Goal: Task Accomplishment & Management: Use online tool/utility

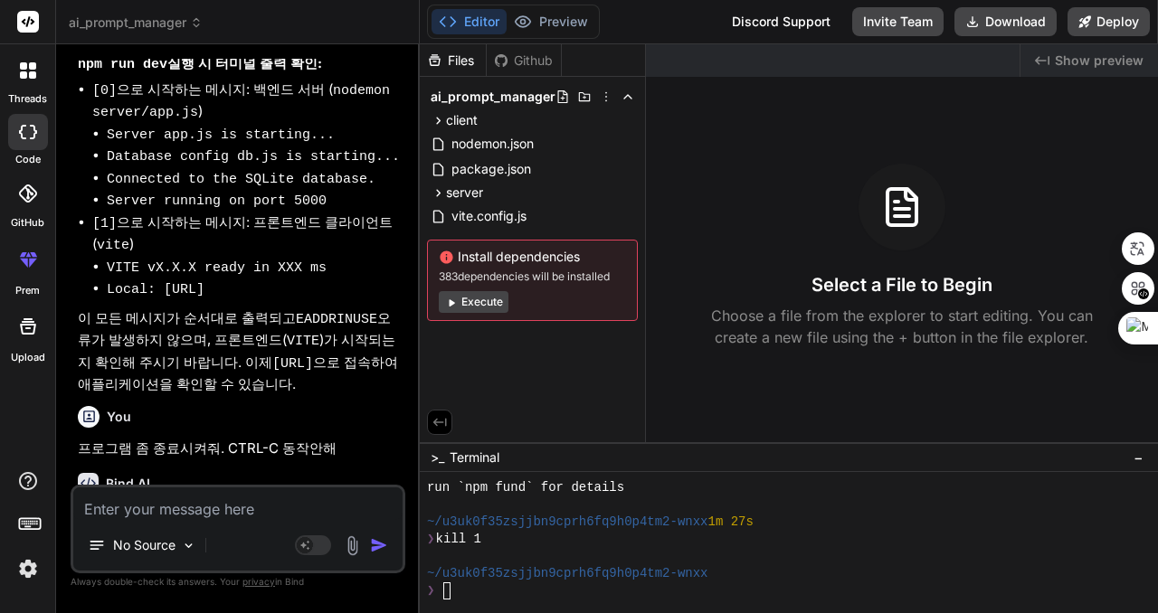
scroll to position [8661, 0]
click at [1101, 64] on span "Show preview" at bounding box center [1099, 61] width 89 height 18
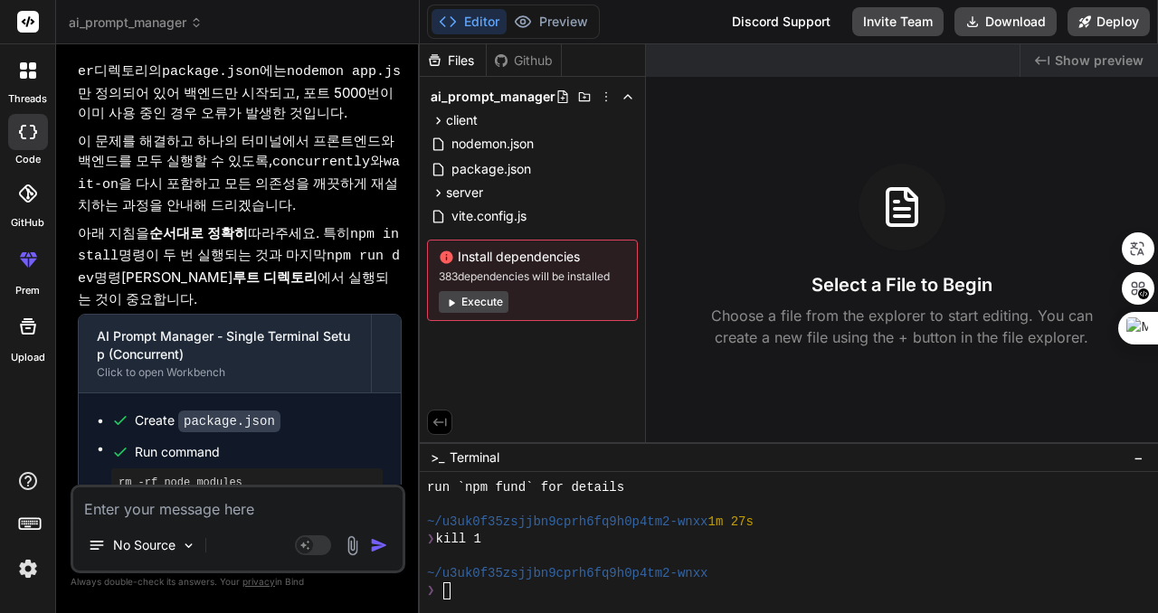
scroll to position [4500, 0]
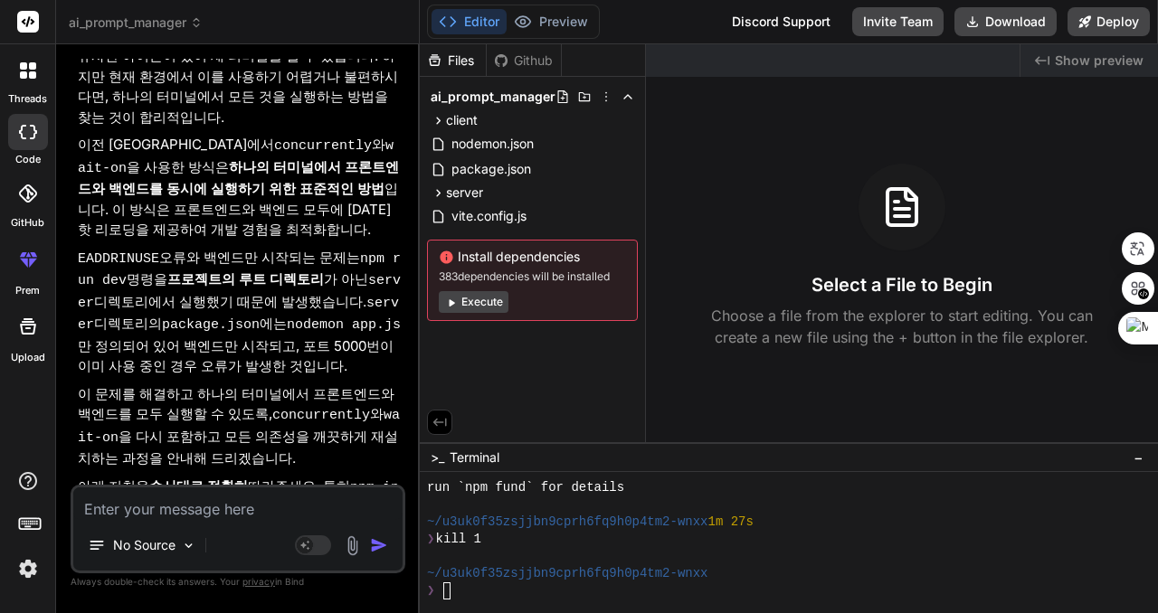
click at [272, 408] on code "concurrently" at bounding box center [321, 415] width 98 height 15
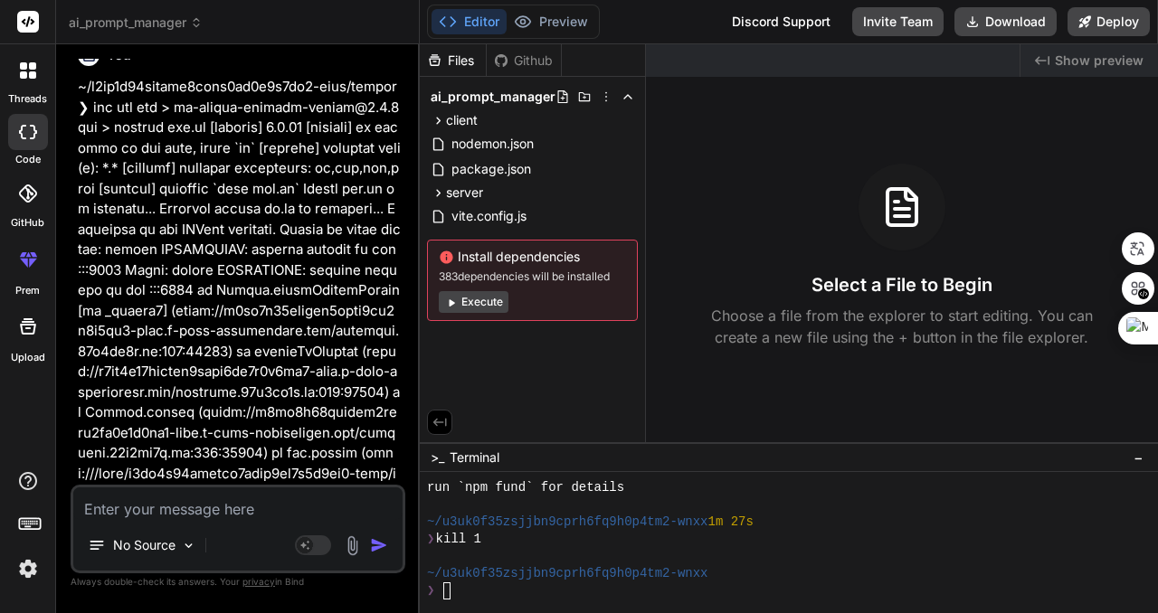
scroll to position [0, 0]
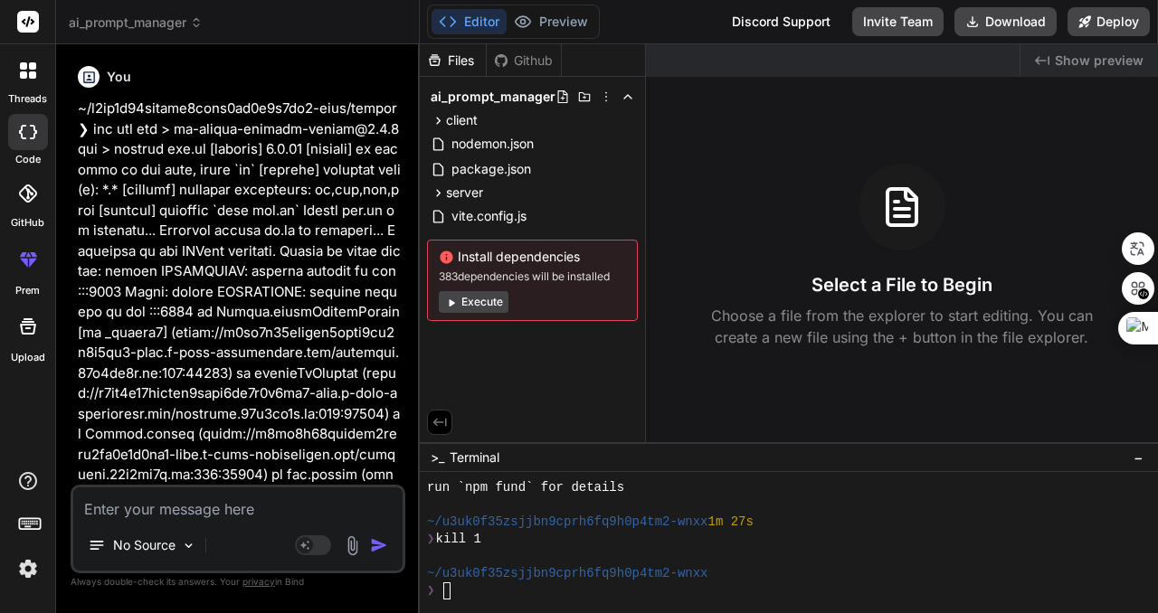
click at [143, 28] on span "ai_prompt_manager" at bounding box center [136, 23] width 134 height 18
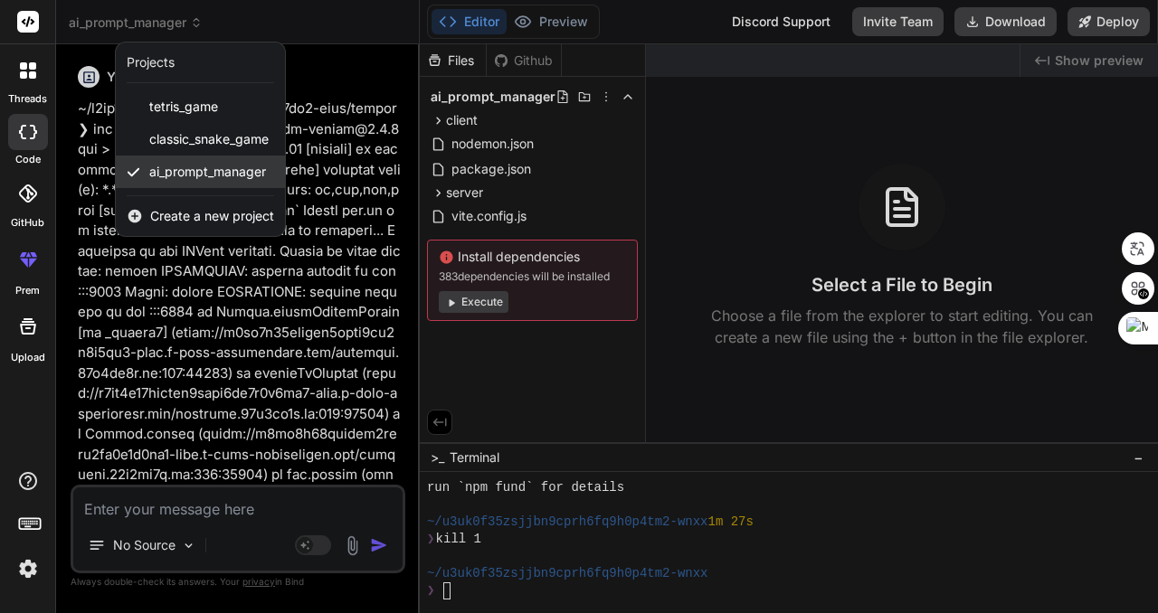
click at [215, 166] on span "ai_prompt_manager" at bounding box center [207, 172] width 117 height 18
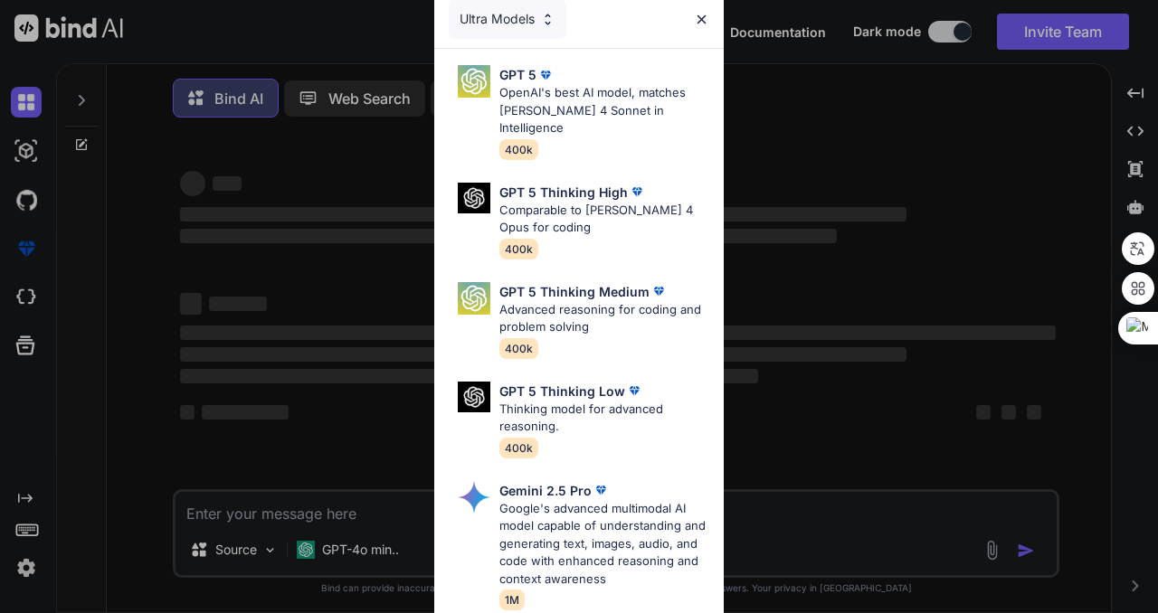
type textarea "x"
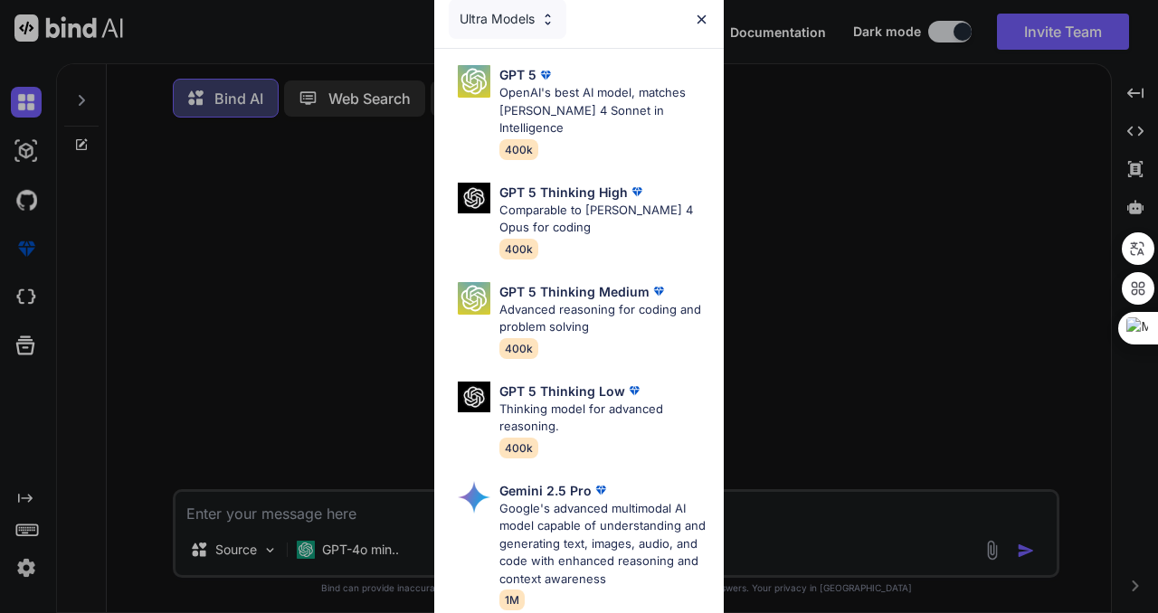
click at [701, 17] on img at bounding box center [701, 19] width 15 height 15
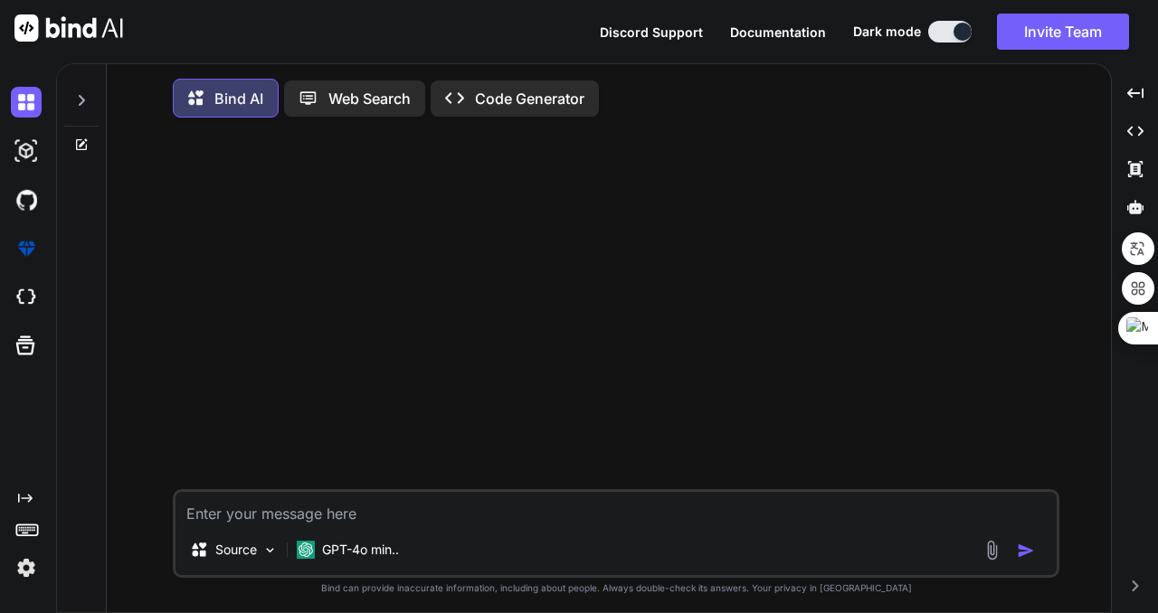
click at [451, 489] on div at bounding box center [617, 310] width 883 height 357
click at [450, 514] on textarea at bounding box center [615, 508] width 881 height 33
paste textarea "I need to create a web application for managing AI conversation prompts. The ap…"
type textarea "I need to create a web application for managing AI conversation prompts. The ap…"
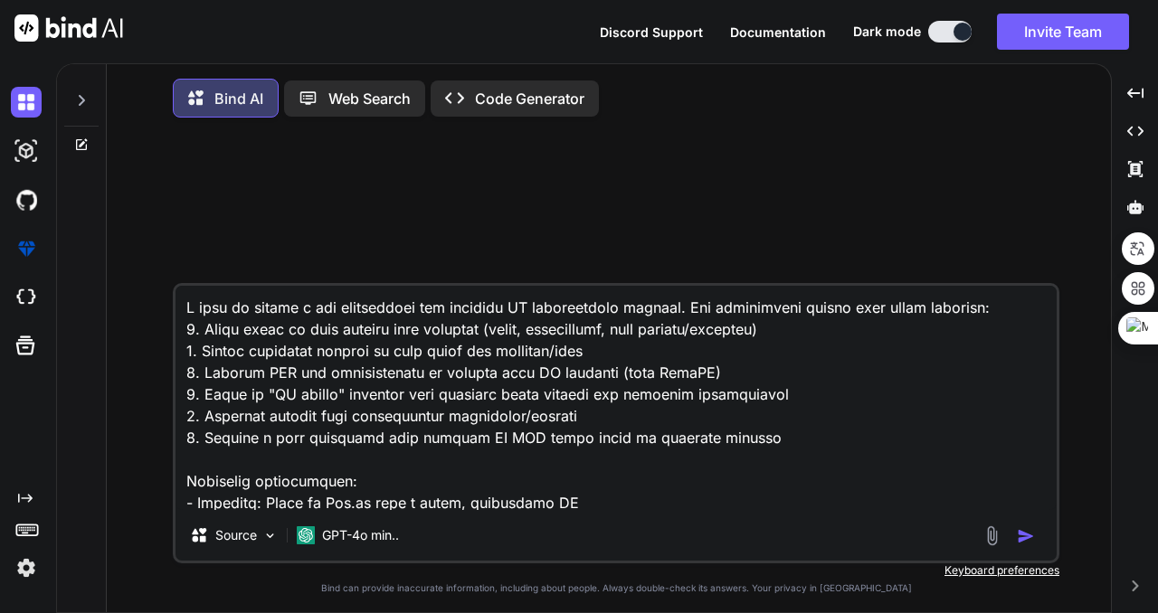
scroll to position [218, 0]
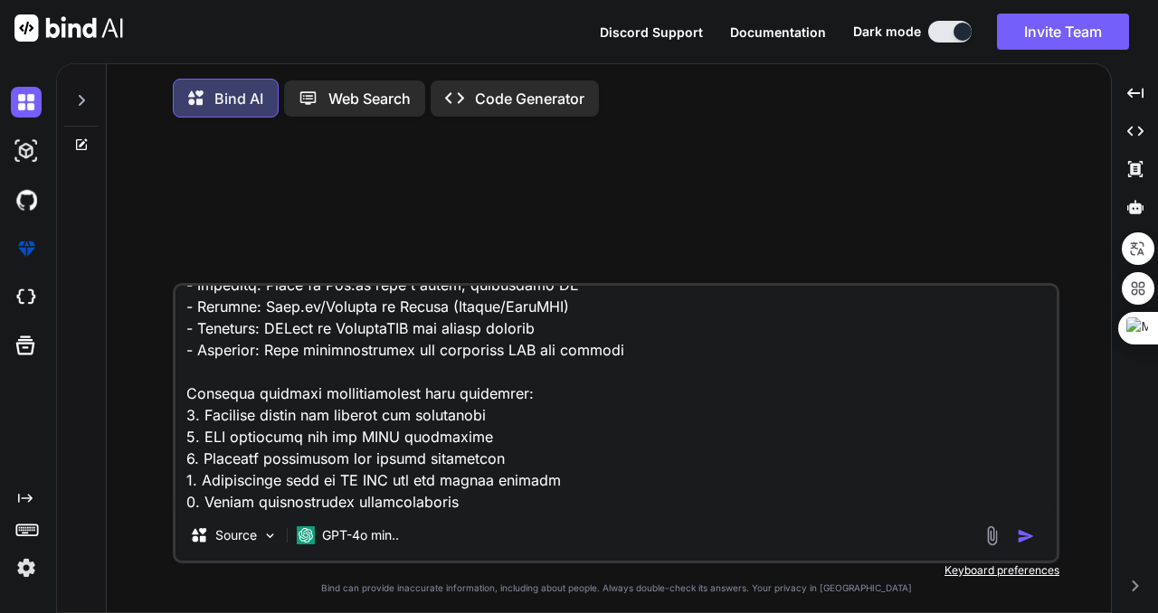
type textarea "x"
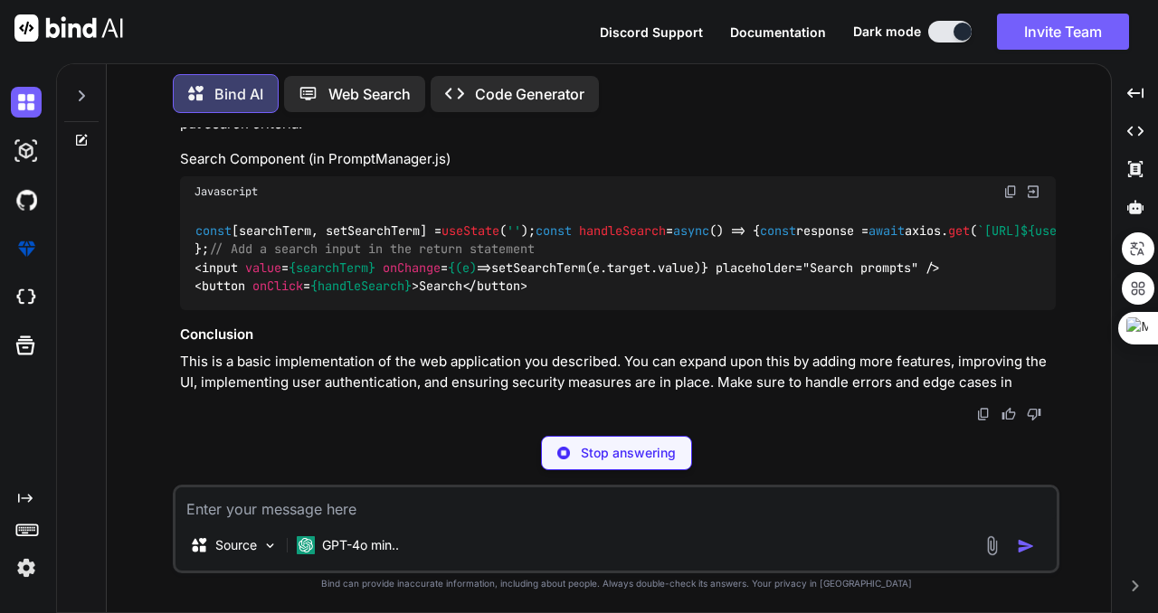
scroll to position [4270, 0]
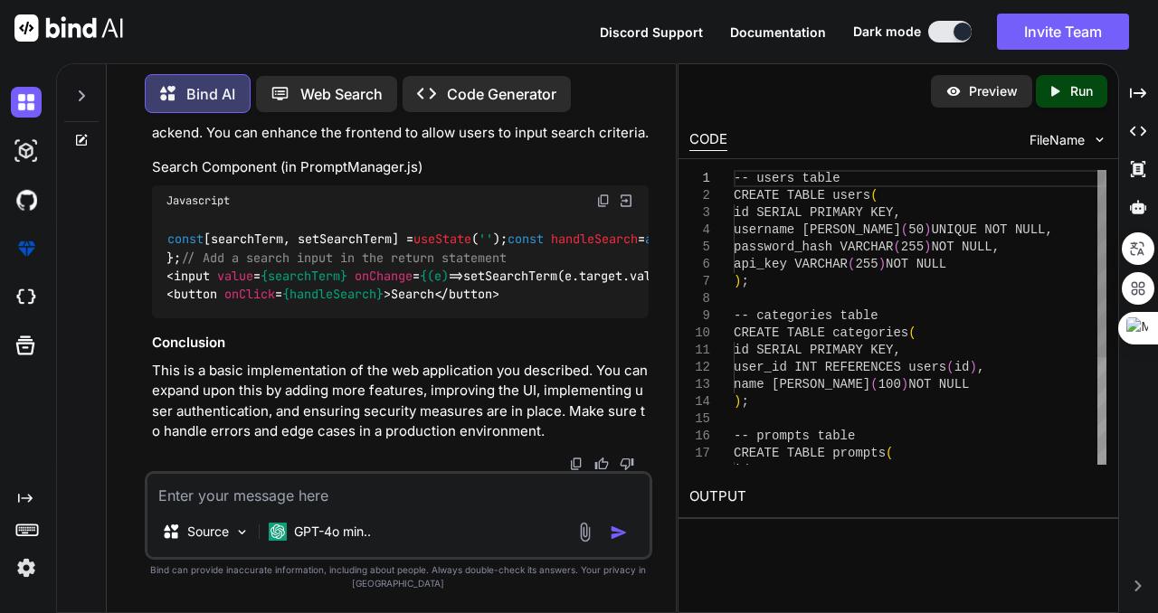
type textarea "x"
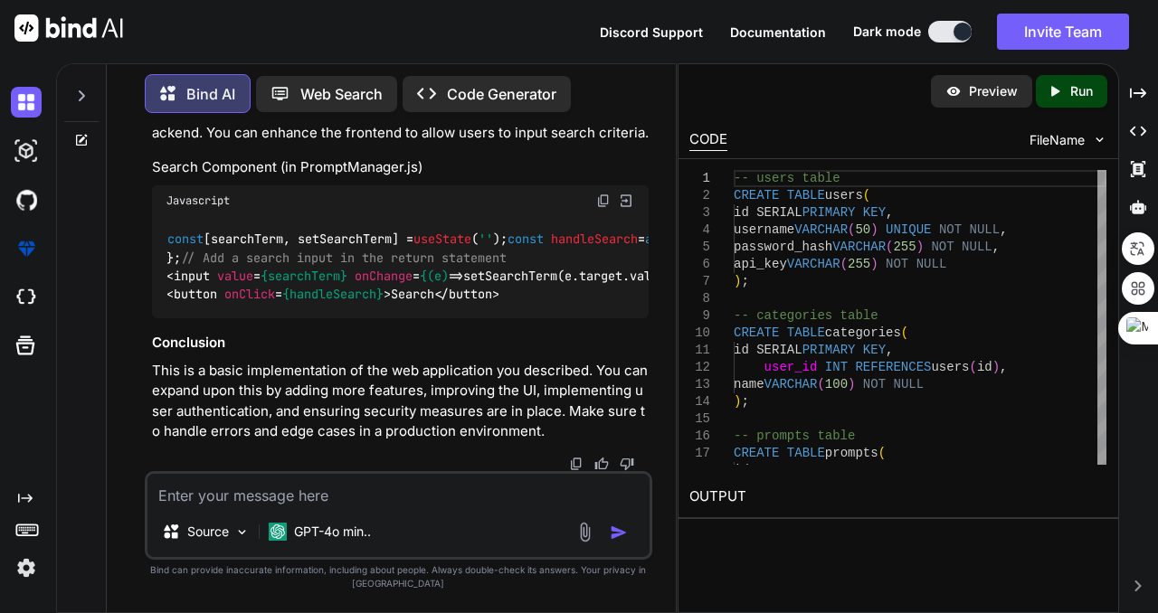
click at [1068, 87] on icon "Created with Pixso." at bounding box center [1058, 91] width 24 height 16
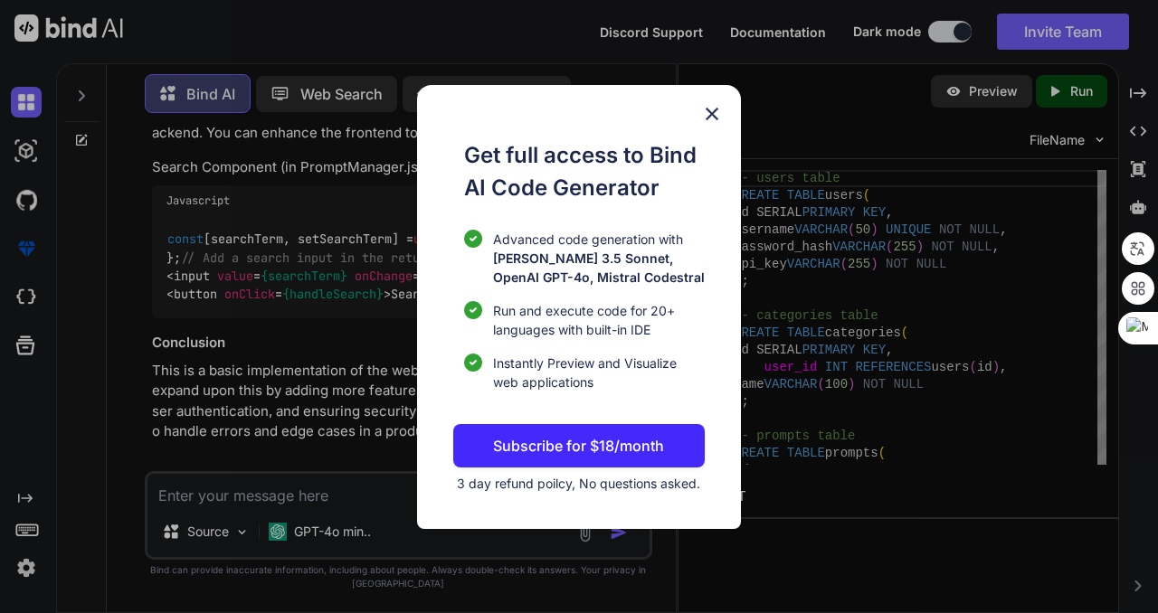
click at [712, 115] on img at bounding box center [712, 114] width 22 height 22
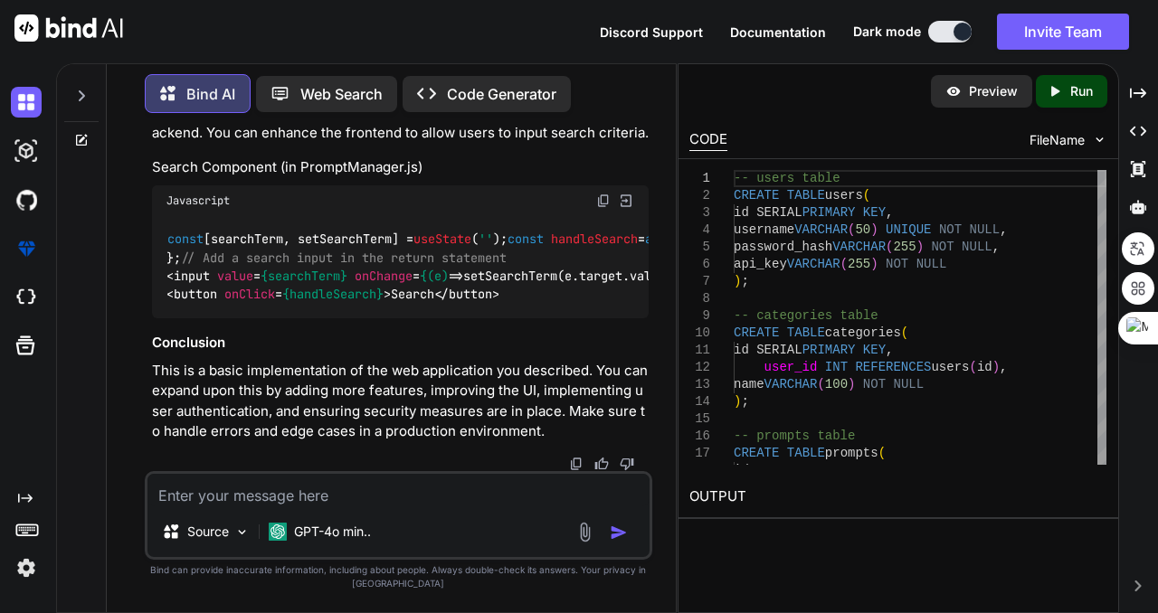
click at [974, 91] on p "Preview" at bounding box center [993, 91] width 49 height 18
click at [1065, 143] on span "FileName" at bounding box center [1056, 140] width 55 height 18
click at [1094, 137] on img at bounding box center [1099, 139] width 15 height 15
click at [719, 145] on div "CODE" at bounding box center [708, 140] width 38 height 22
drag, startPoint x: 1115, startPoint y: 324, endPoint x: 1133, endPoint y: 494, distance: 171.0
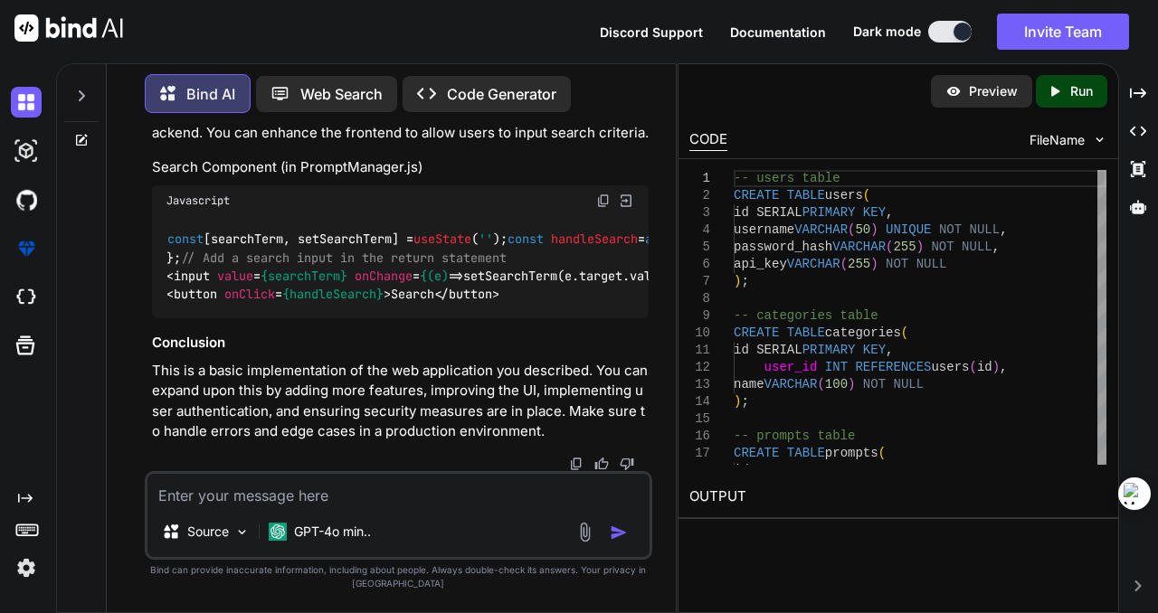
click at [1133, 494] on div "Ctrl+M" at bounding box center [1114, 494] width 87 height 33
click at [1142, 135] on icon "Created with Pixso." at bounding box center [1138, 131] width 16 height 16
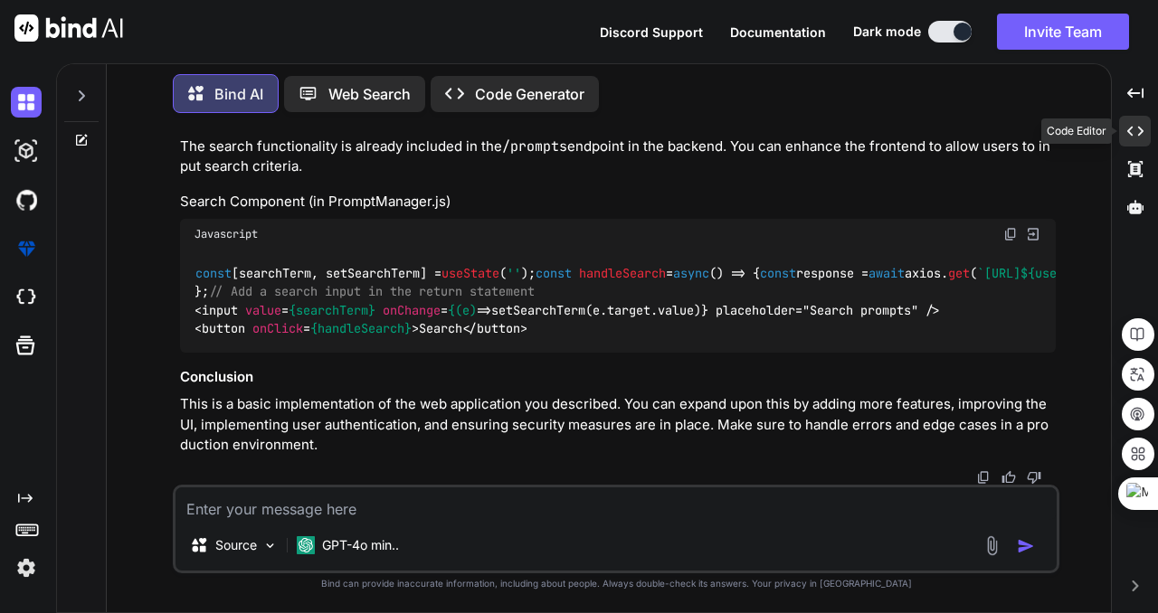
click at [1142, 135] on div "Created with Pixso." at bounding box center [1135, 131] width 32 height 31
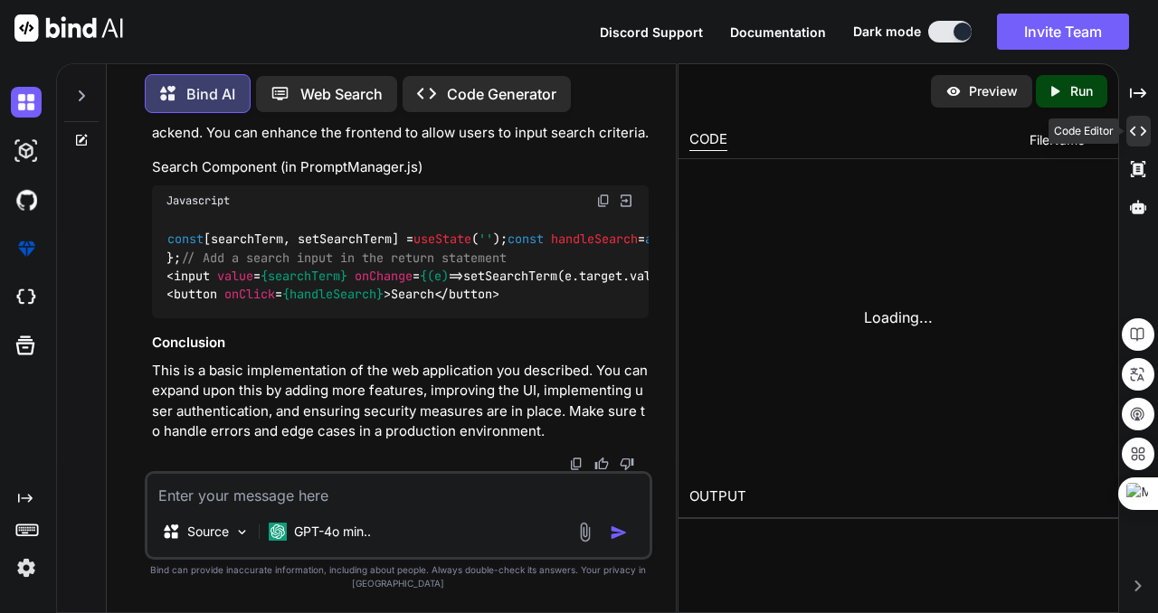
scroll to position [4270, 0]
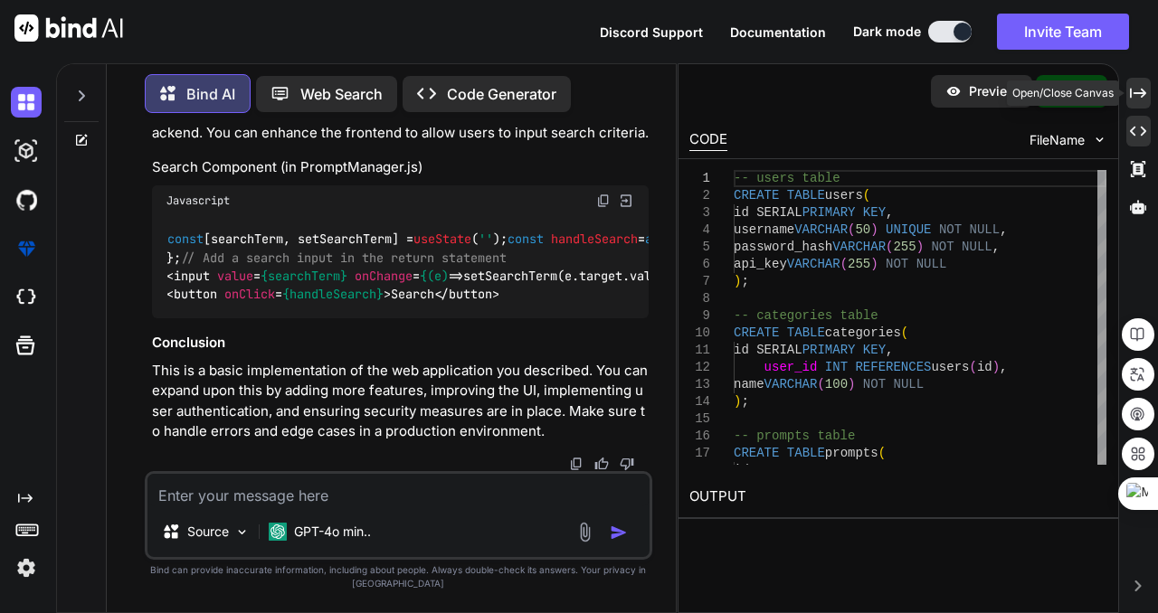
click at [1139, 94] on icon "Created with Pixso." at bounding box center [1138, 93] width 16 height 16
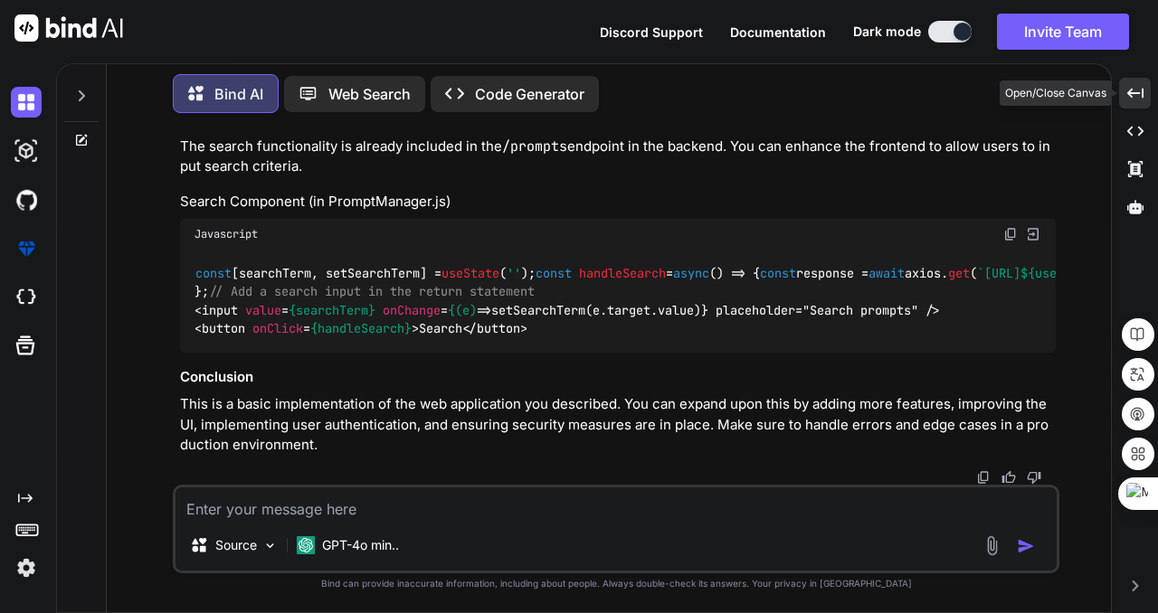
click at [1139, 94] on icon "Created with Pixso." at bounding box center [1135, 93] width 16 height 16
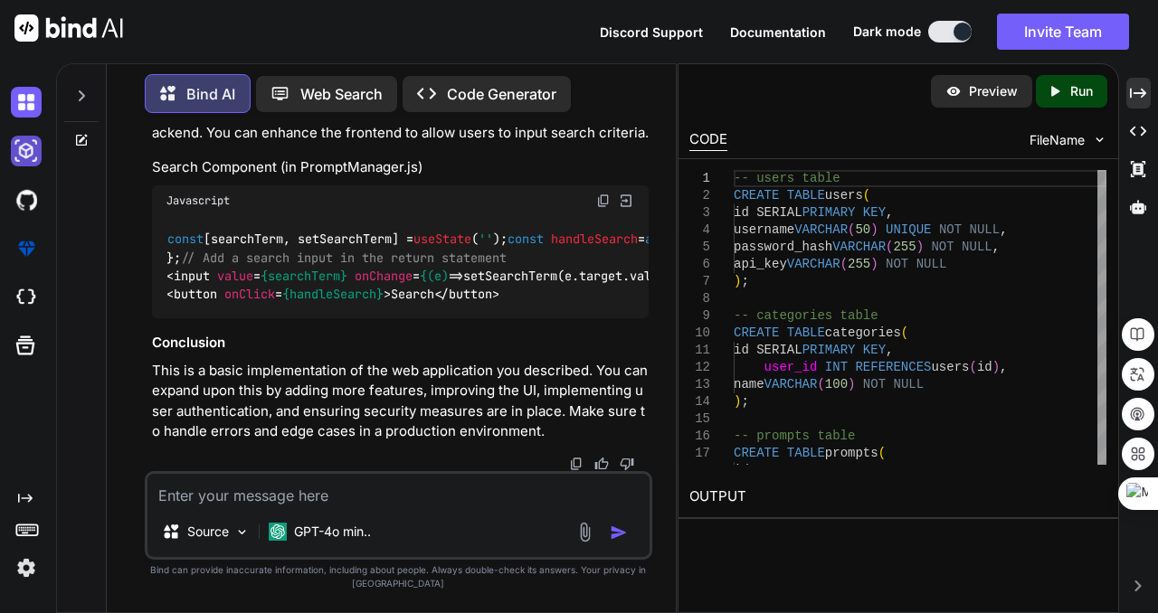
click at [21, 154] on img at bounding box center [26, 151] width 31 height 31
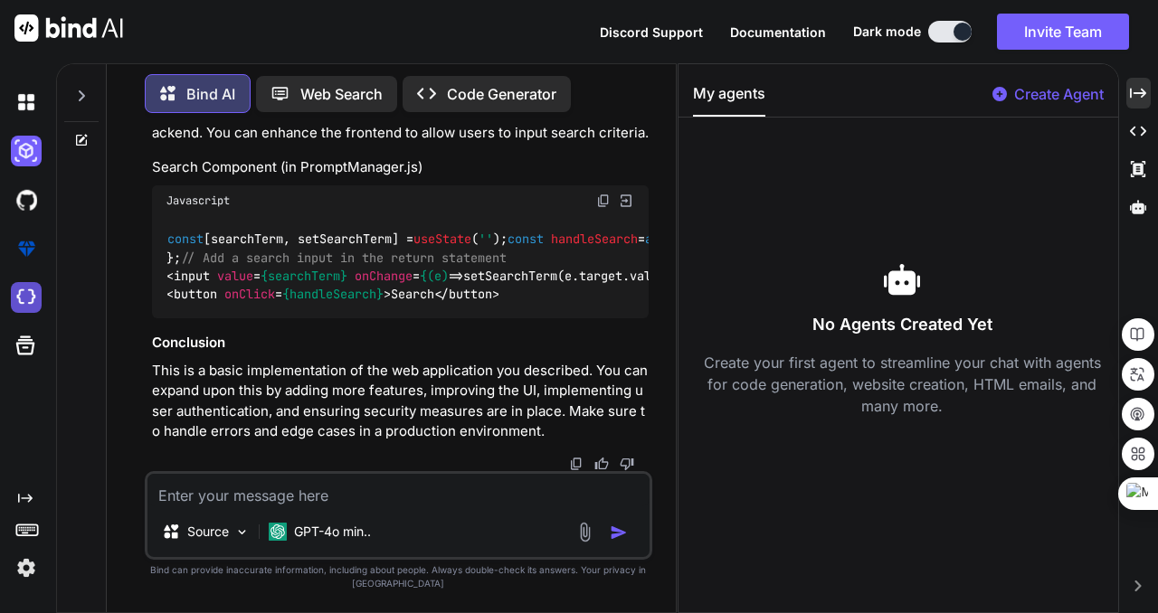
click at [26, 297] on img at bounding box center [26, 297] width 31 height 31
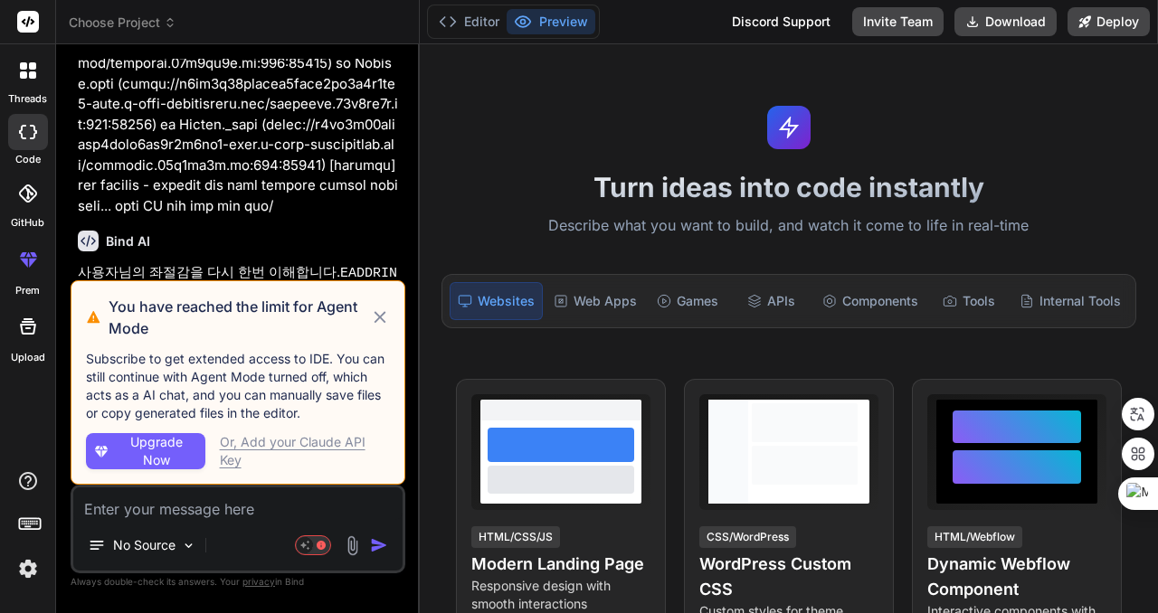
scroll to position [7149, 0]
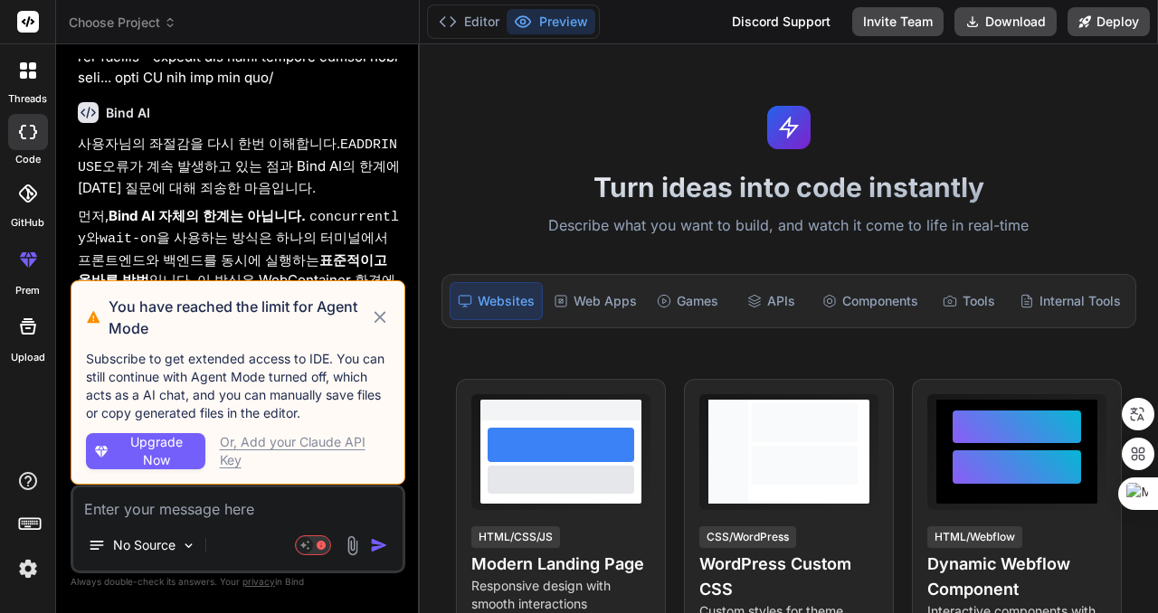
click at [376, 317] on icon at bounding box center [380, 318] width 20 height 22
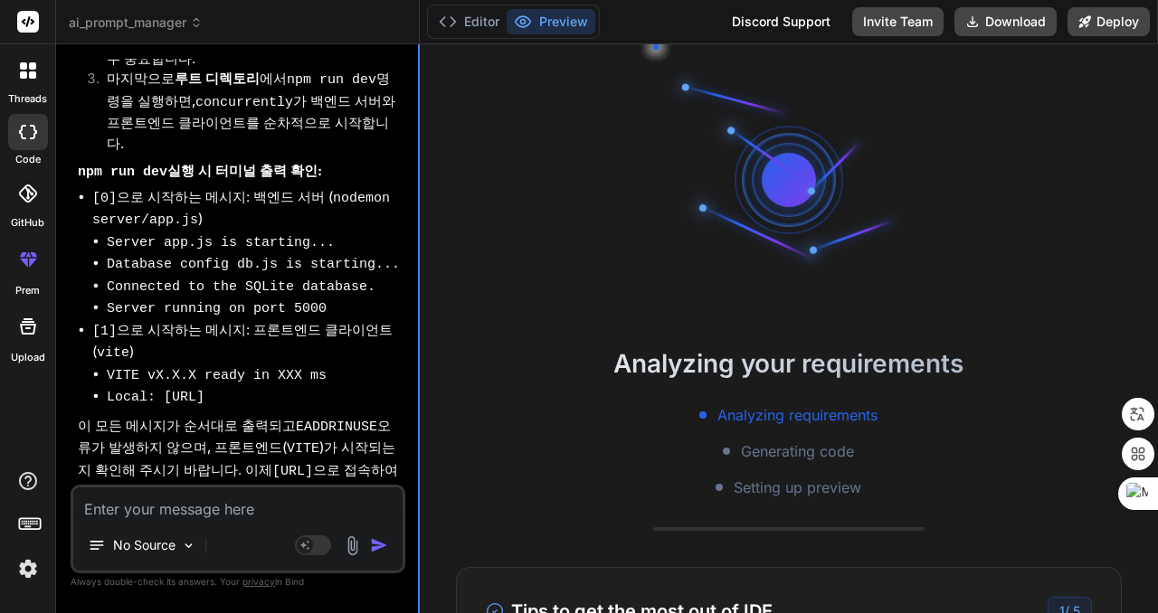
scroll to position [8661, 0]
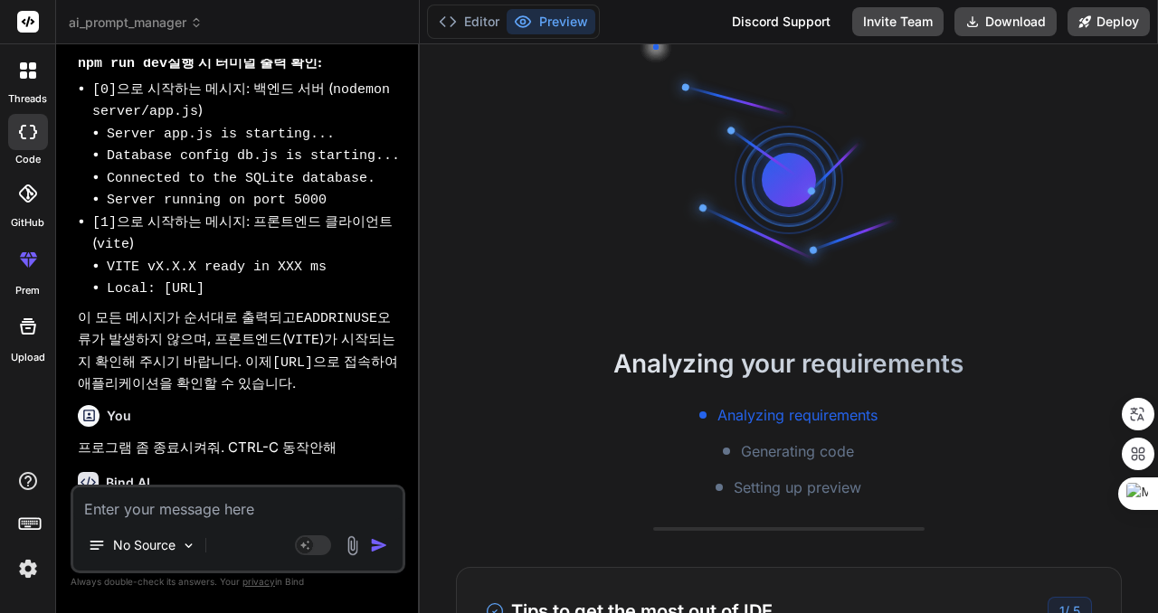
click at [183, 23] on span "ai_prompt_manager" at bounding box center [136, 23] width 134 height 18
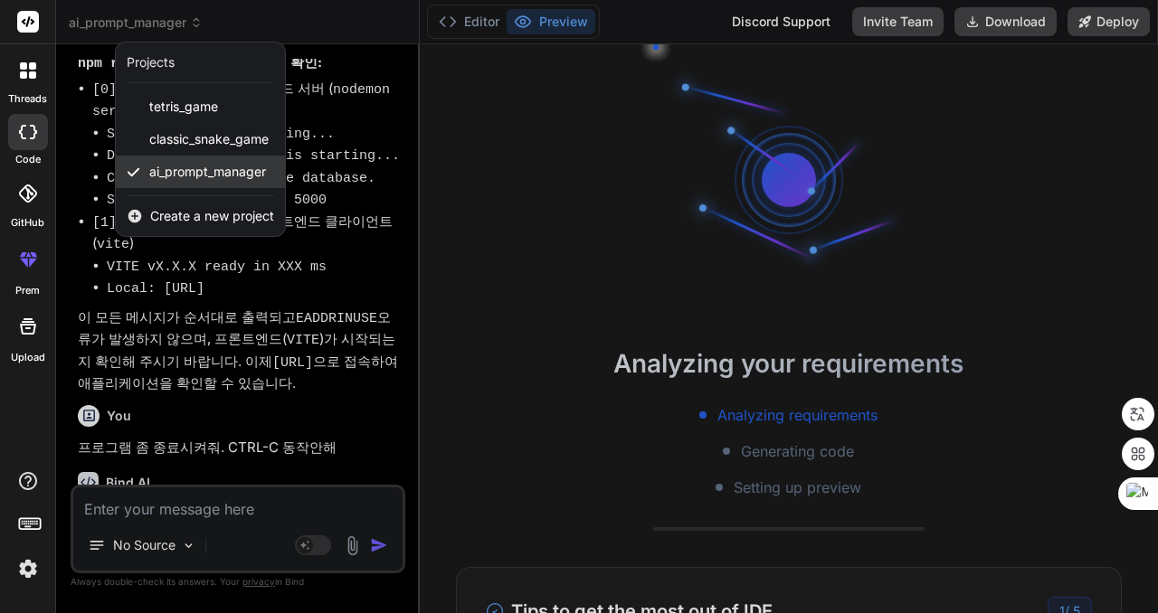
click at [222, 167] on span "ai_prompt_manager" at bounding box center [207, 172] width 117 height 18
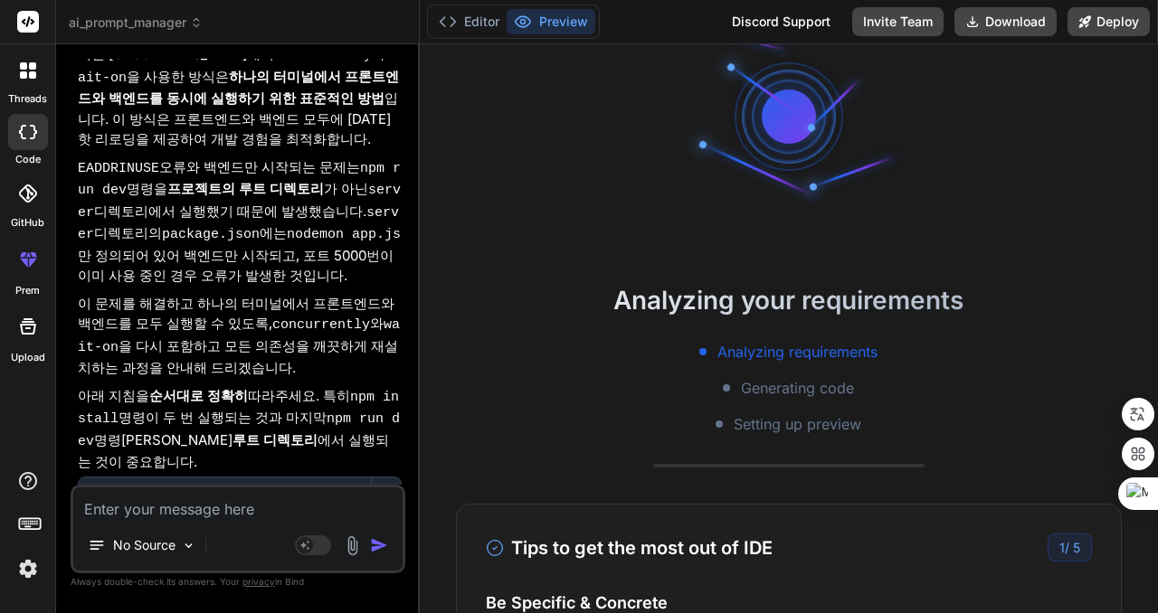
scroll to position [0, 0]
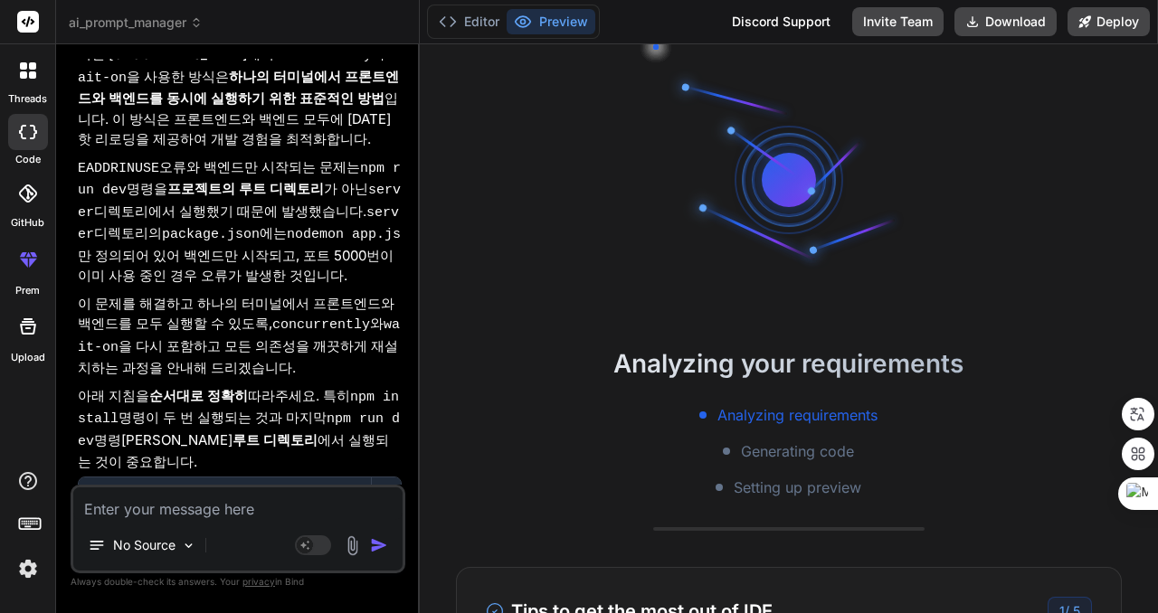
click at [27, 69] on icon at bounding box center [28, 70] width 16 height 16
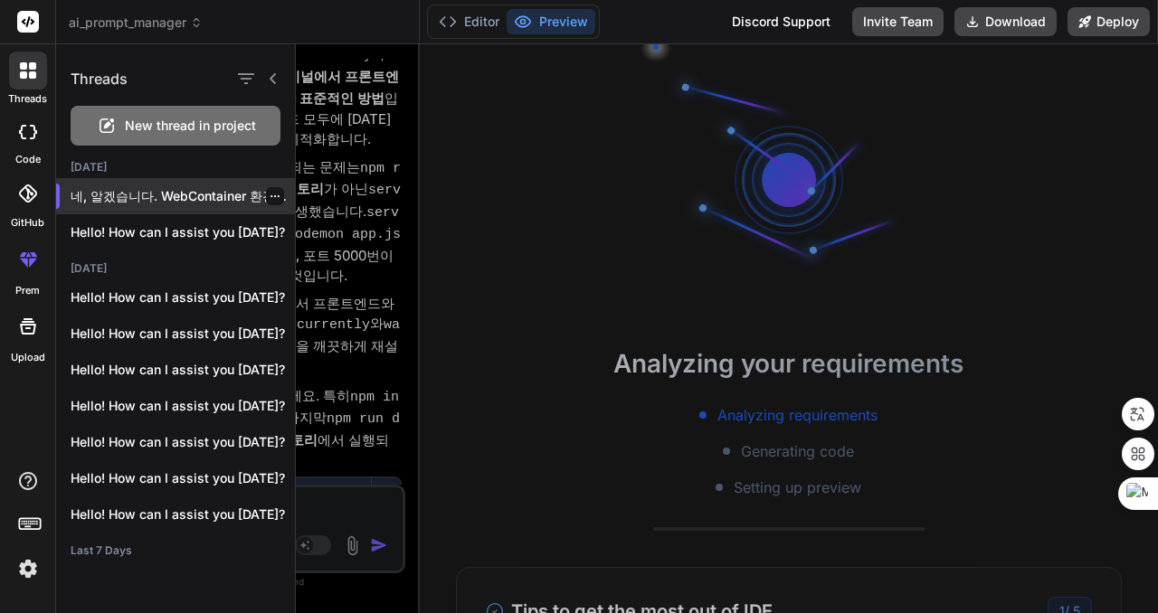
click at [270, 193] on icon "button" at bounding box center [275, 196] width 11 height 11
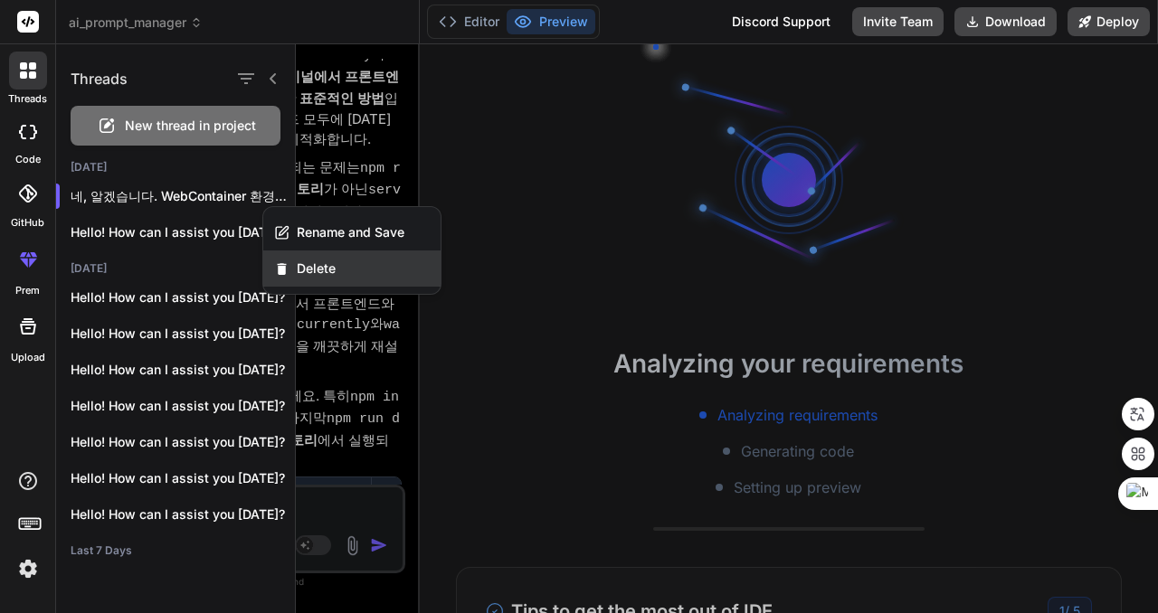
click at [318, 267] on span "Delete" at bounding box center [316, 269] width 39 height 18
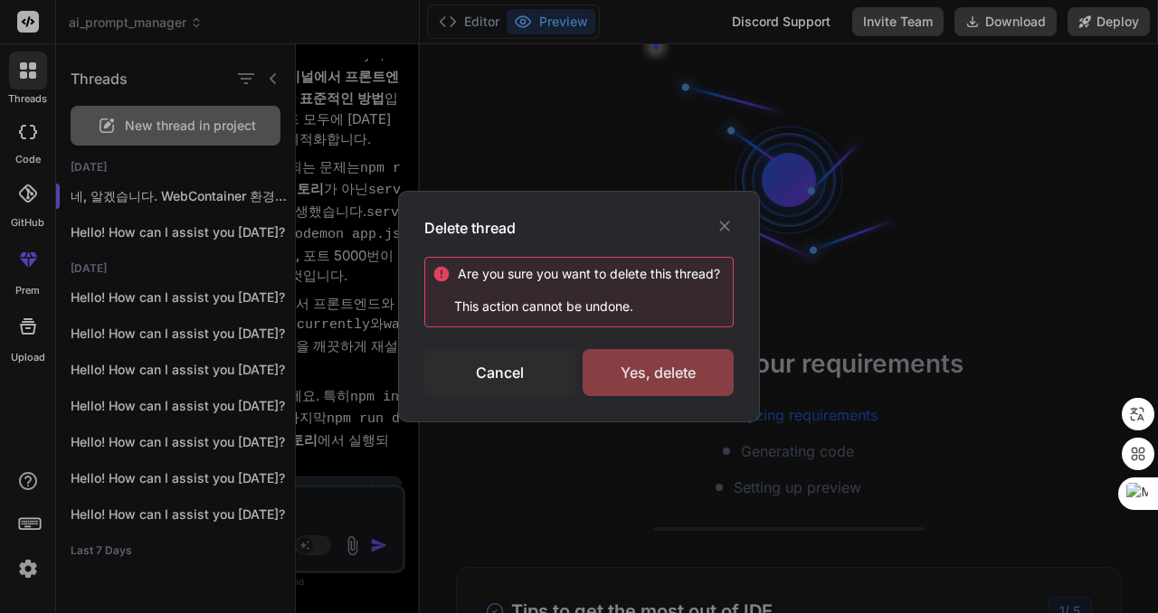
click at [677, 364] on div "Yes, delete" at bounding box center [657, 372] width 151 height 47
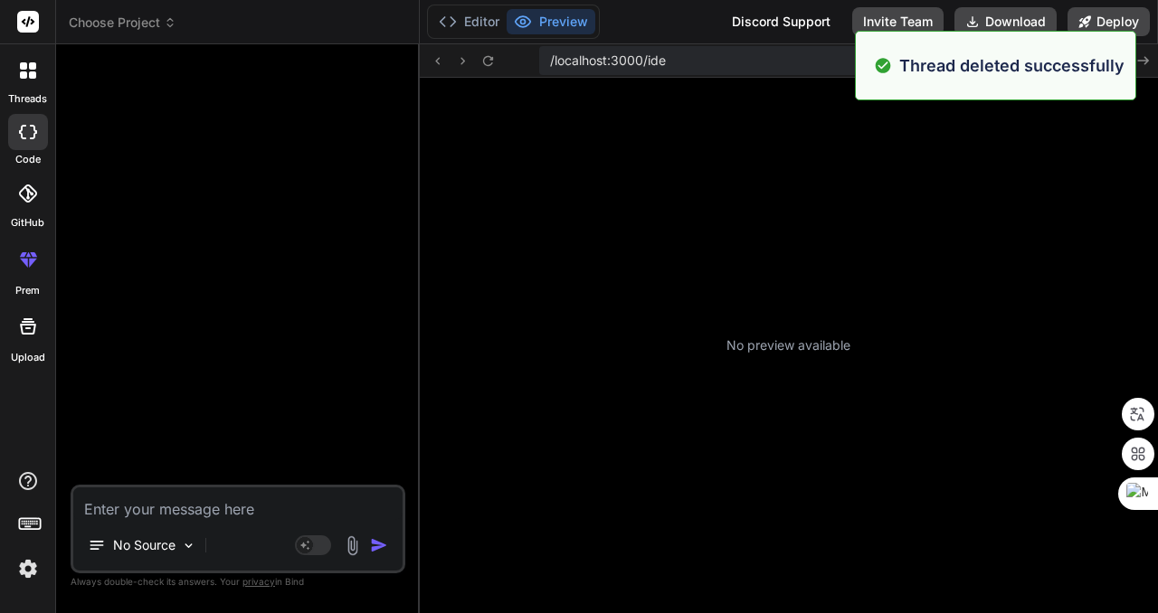
scroll to position [223, 0]
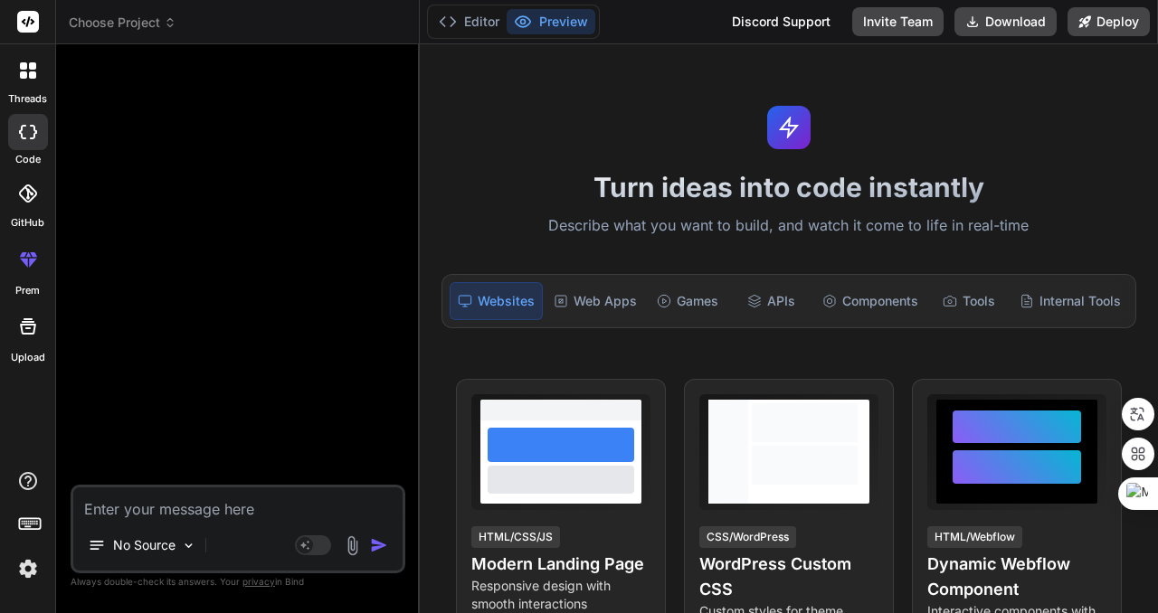
click at [126, 23] on span "Choose Project" at bounding box center [123, 23] width 108 height 18
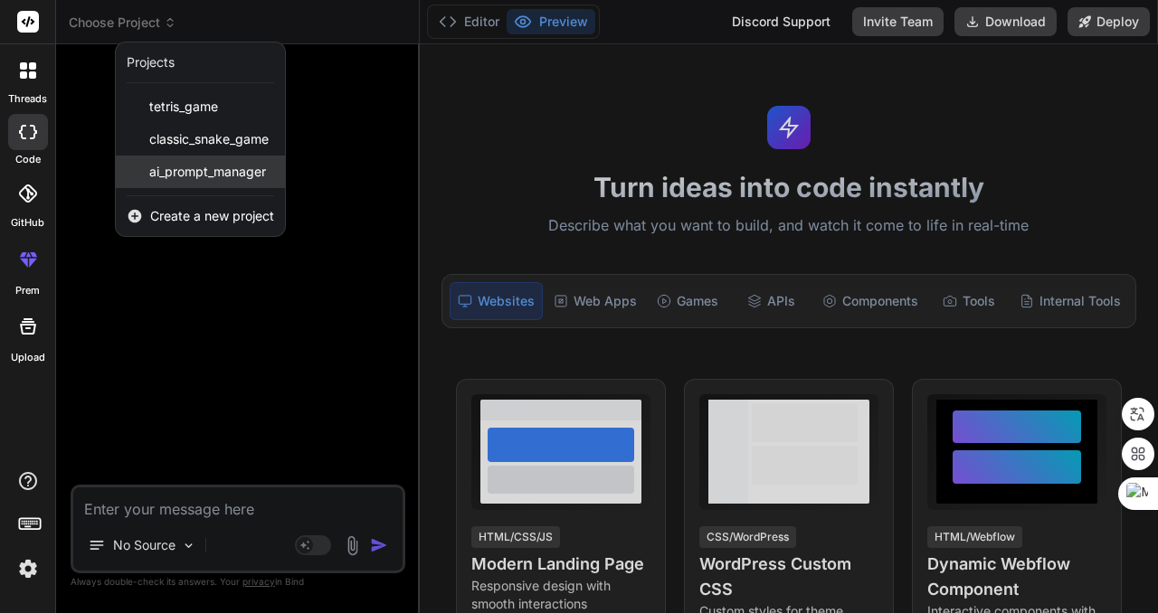
click at [229, 178] on span "ai_prompt_manager" at bounding box center [207, 172] width 117 height 18
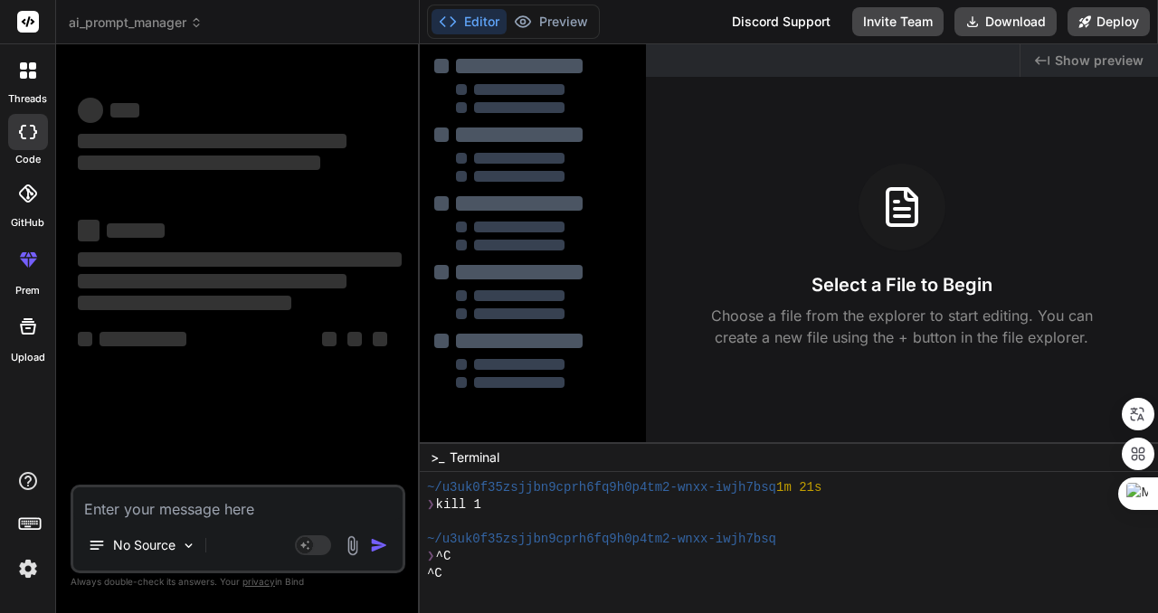
scroll to position [241, 0]
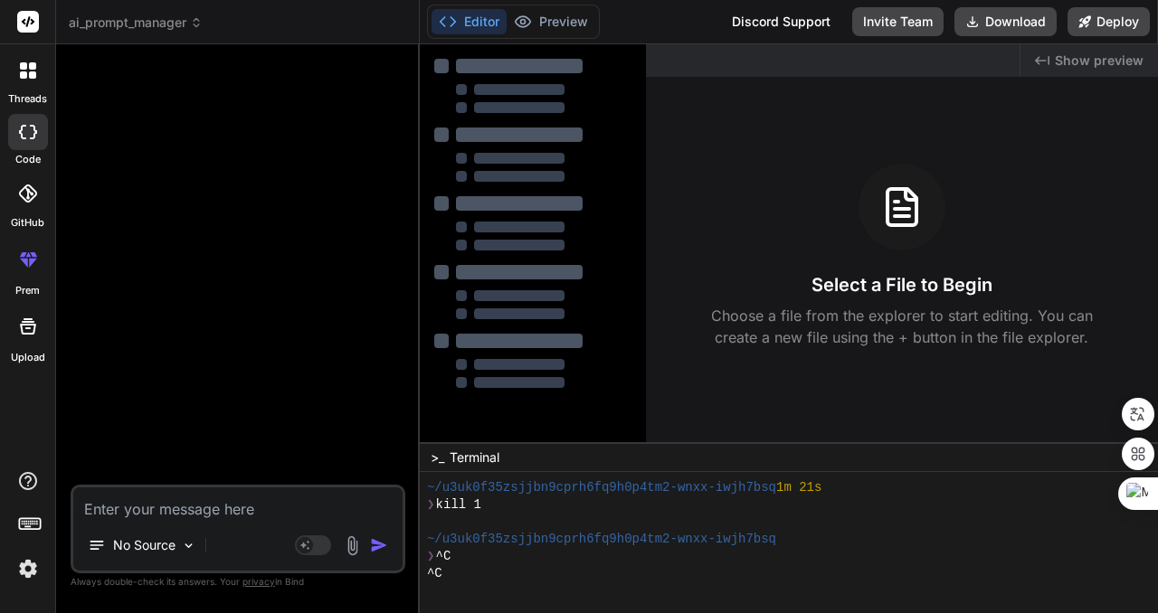
type textarea "x"
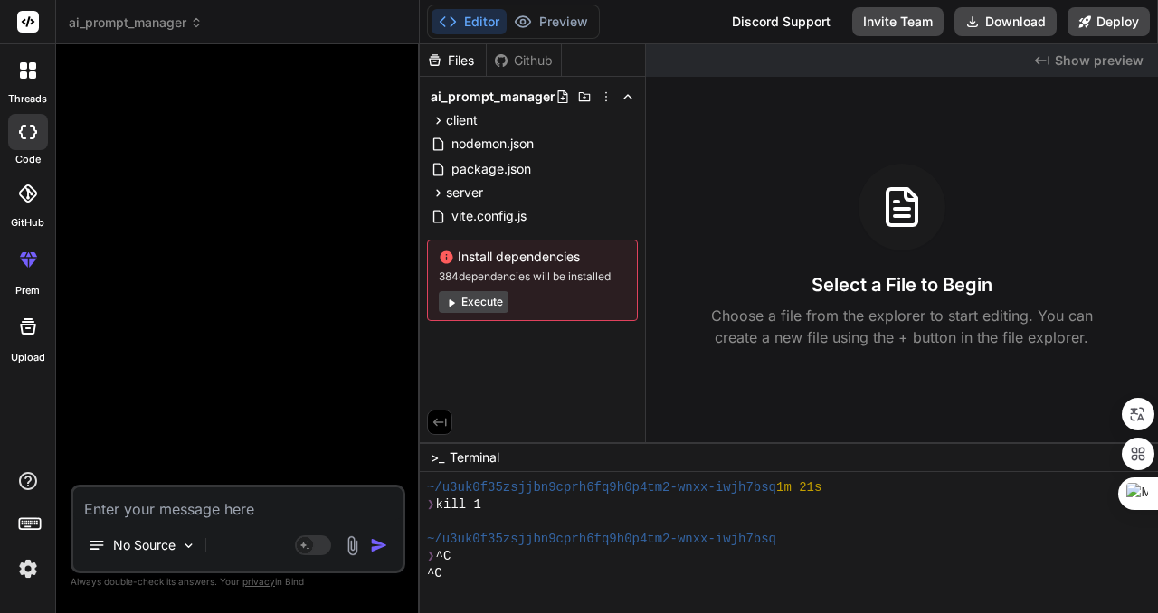
click at [24, 80] on div at bounding box center [28, 71] width 38 height 38
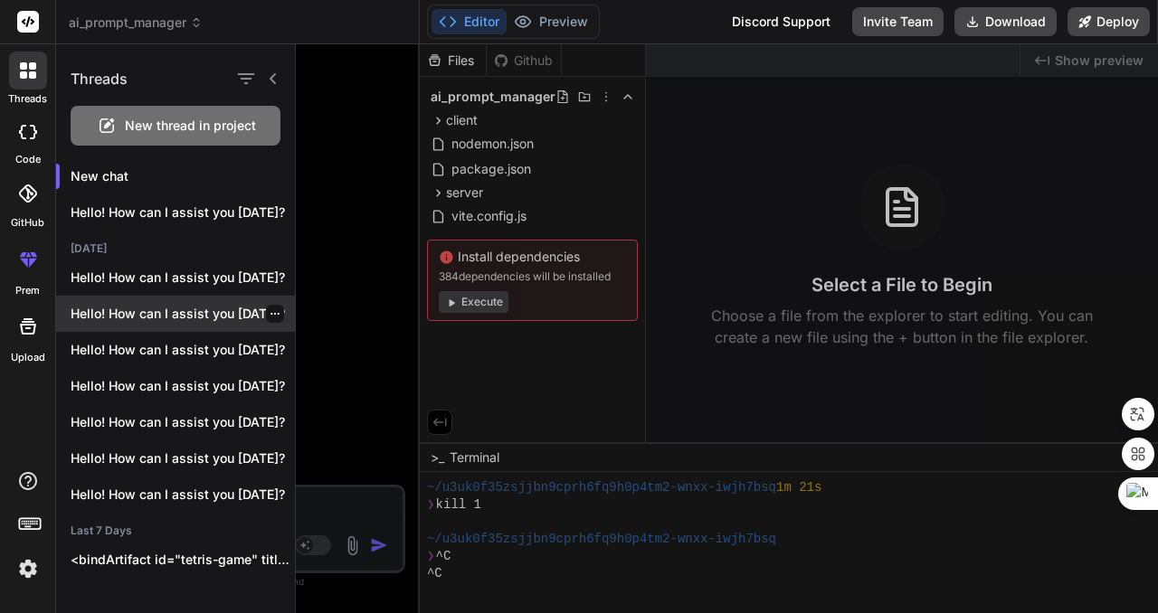
scroll to position [0, 0]
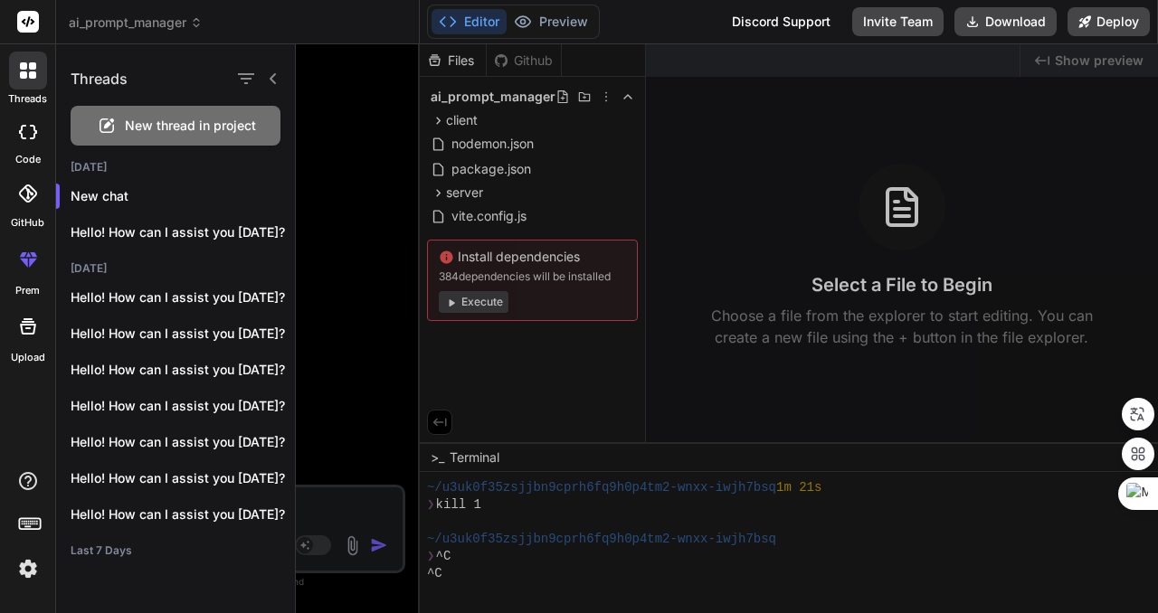
click at [271, 79] on icon at bounding box center [273, 78] width 14 height 14
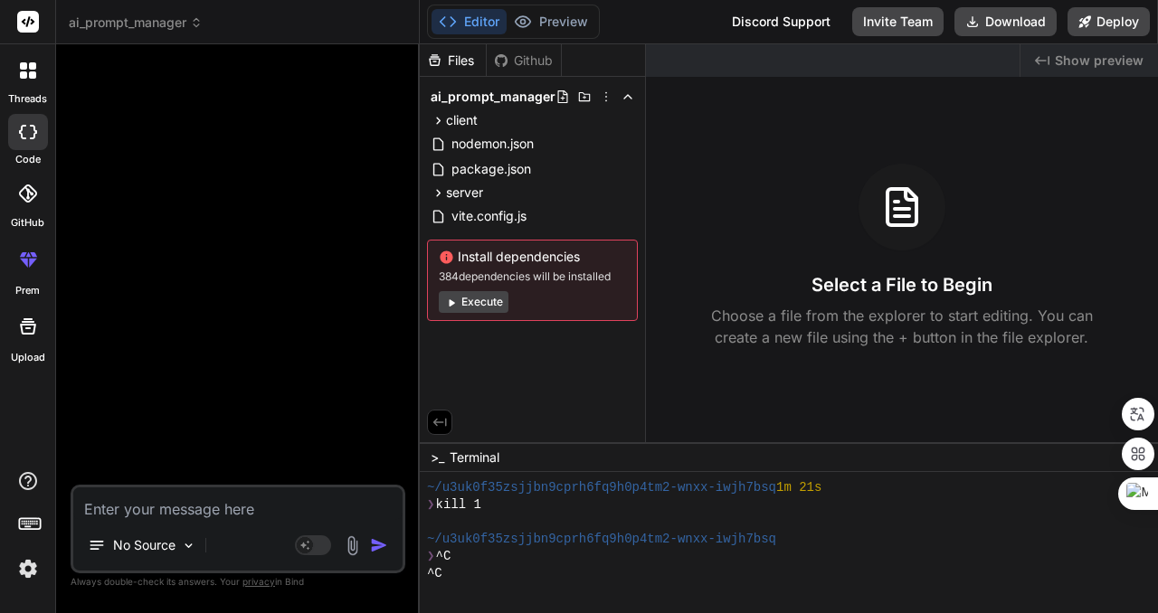
click at [145, 18] on span "ai_prompt_manager" at bounding box center [136, 23] width 134 height 18
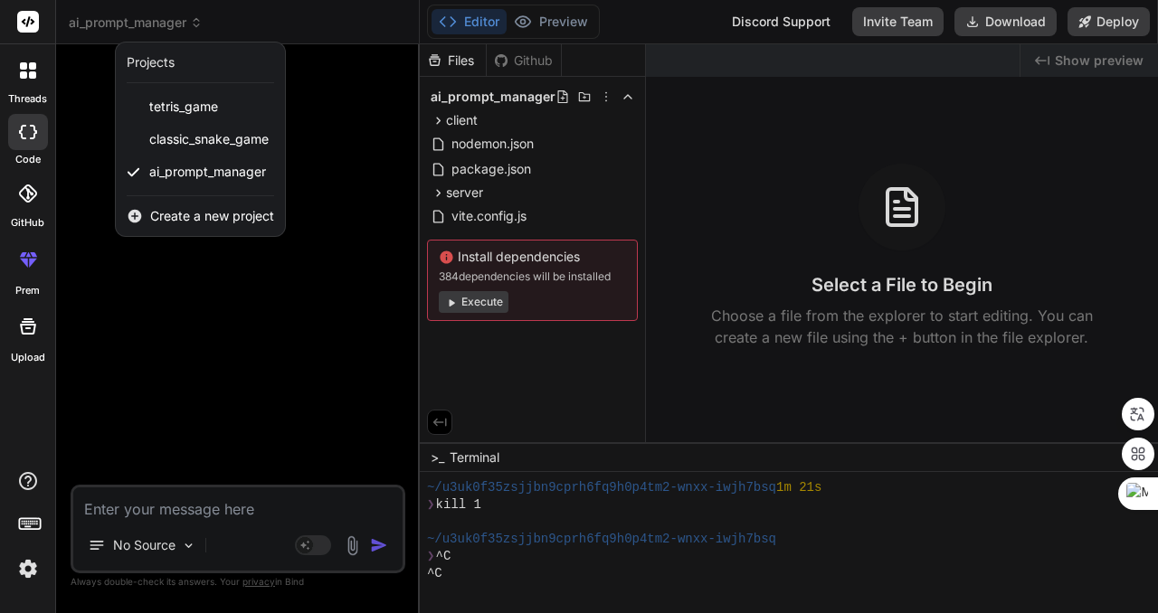
click at [170, 63] on div "Projects" at bounding box center [151, 62] width 48 height 18
drag, startPoint x: 218, startPoint y: 175, endPoint x: 361, endPoint y: 86, distance: 168.2
click at [361, 86] on div at bounding box center [579, 306] width 1158 height 613
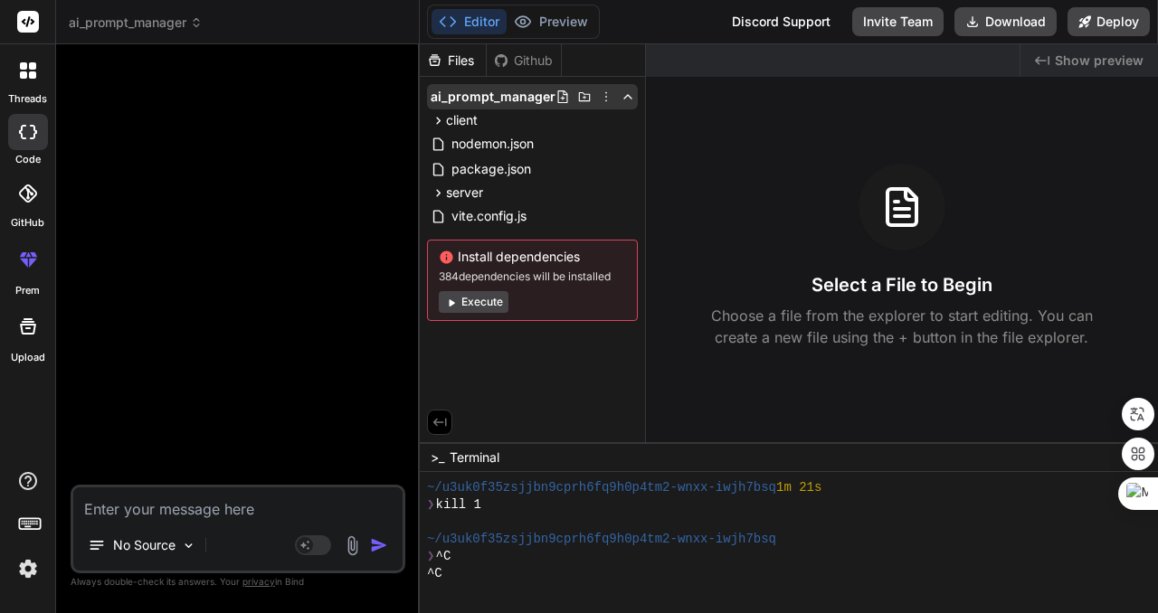
click at [604, 102] on icon at bounding box center [606, 97] width 14 height 14
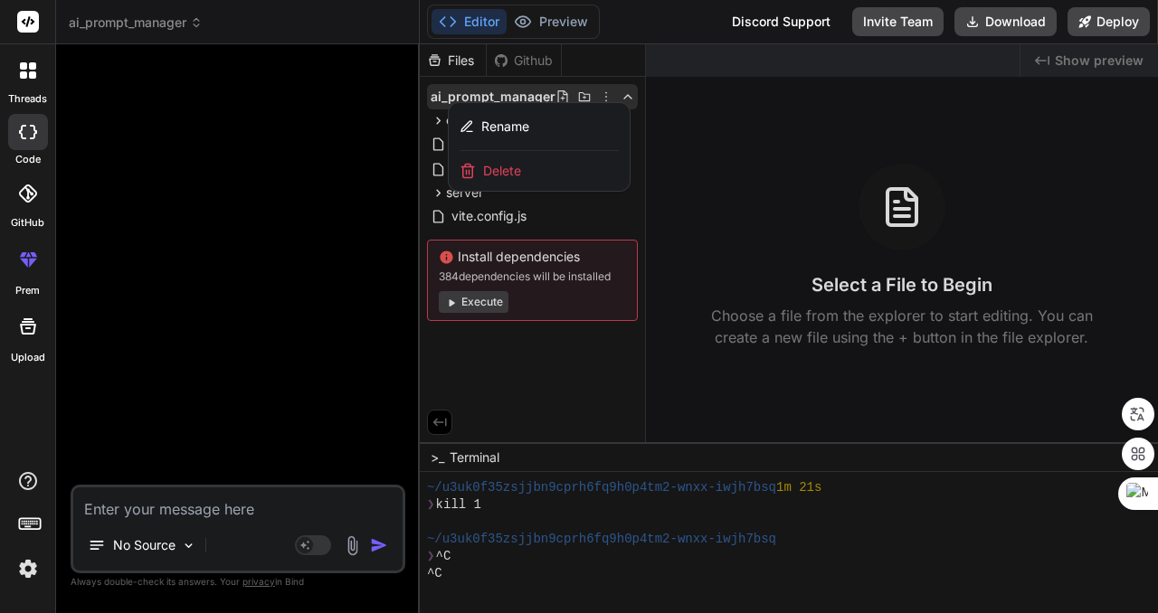
click at [527, 174] on div "Delete" at bounding box center [539, 171] width 181 height 40
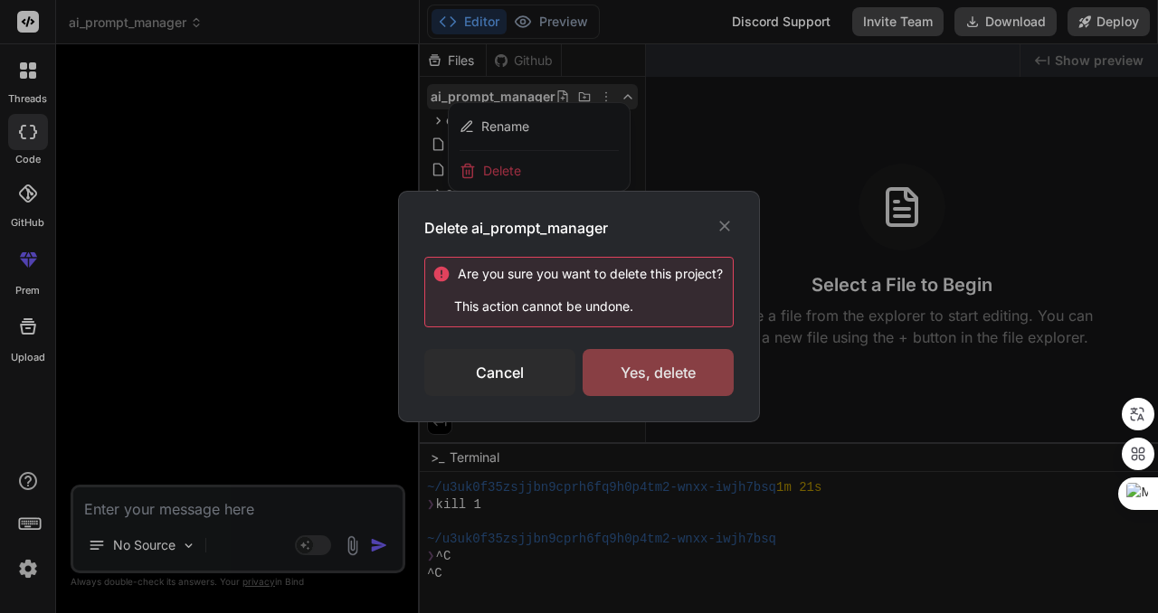
click at [642, 359] on div "Yes, delete" at bounding box center [657, 372] width 151 height 47
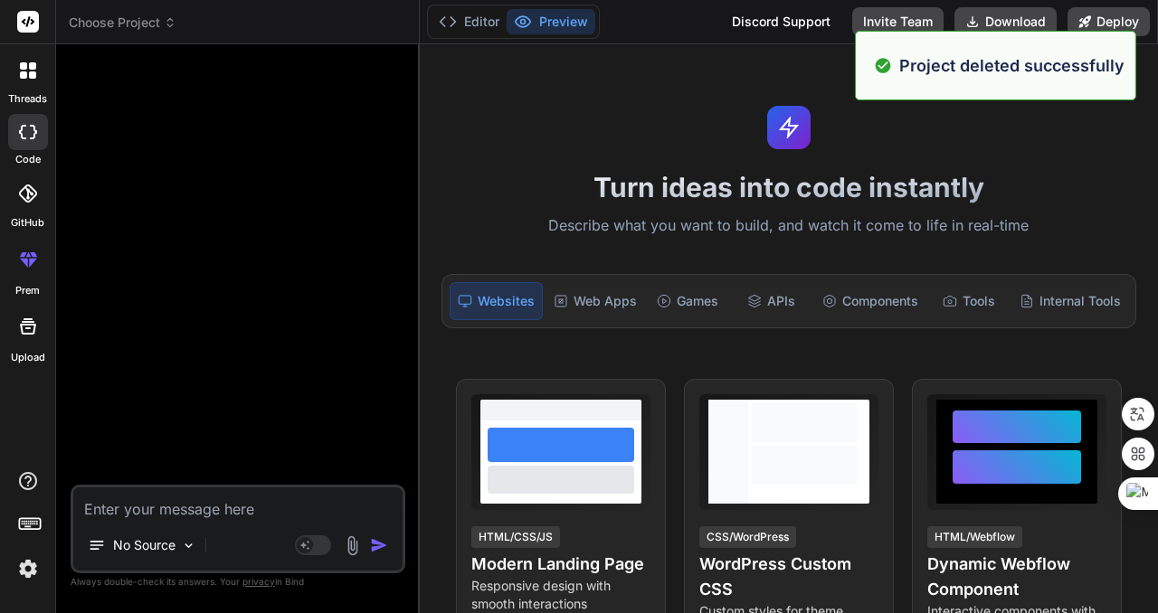
click at [132, 26] on span "Choose Project" at bounding box center [123, 23] width 108 height 18
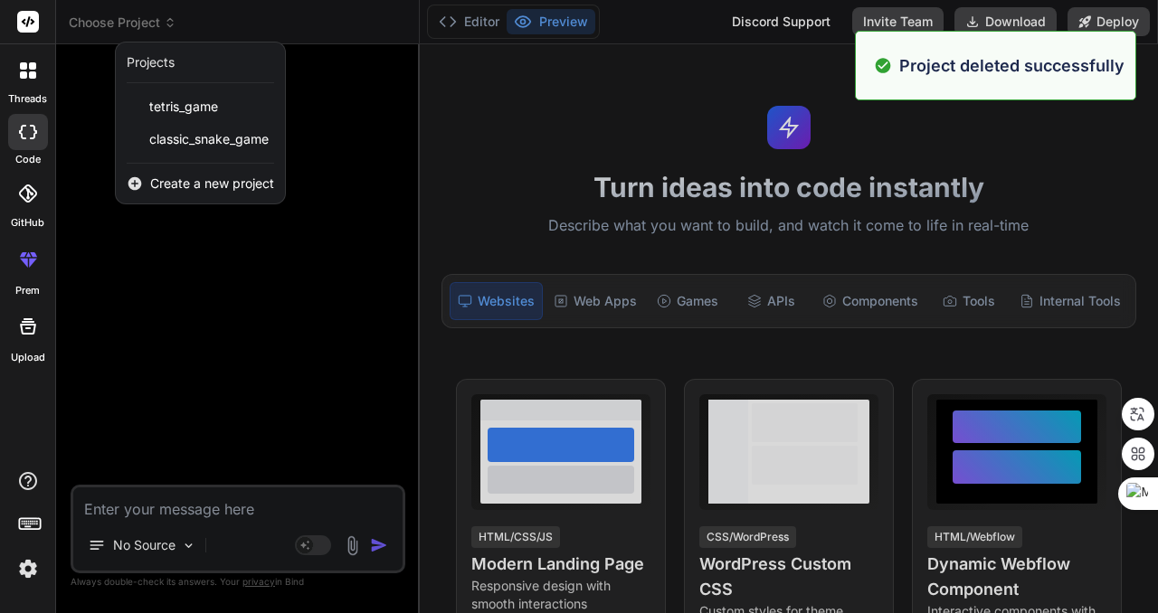
click at [184, 179] on span "Create a new project" at bounding box center [212, 184] width 124 height 18
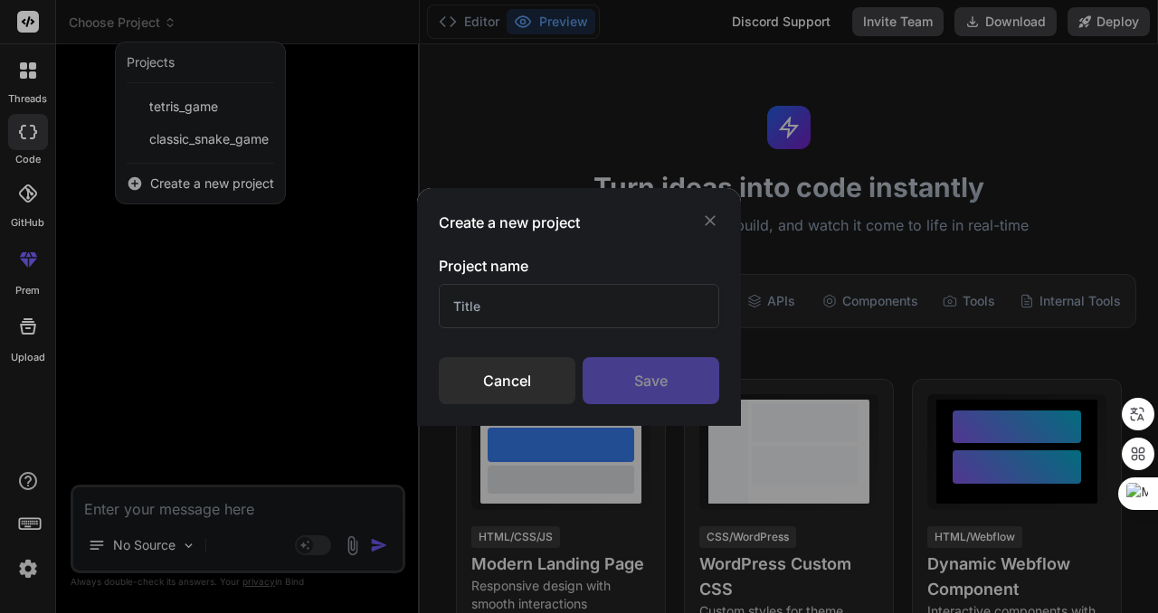
click at [520, 312] on input "text" at bounding box center [579, 306] width 280 height 44
type input "ai prompt manager"
click at [647, 372] on div "Save" at bounding box center [650, 380] width 137 height 47
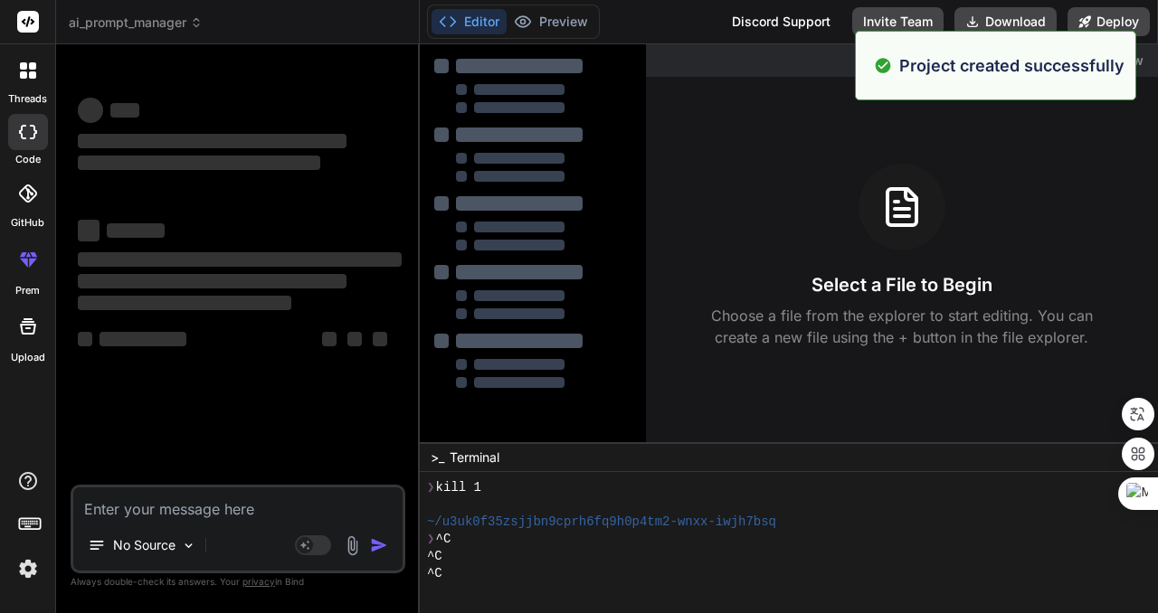
scroll to position [258, 0]
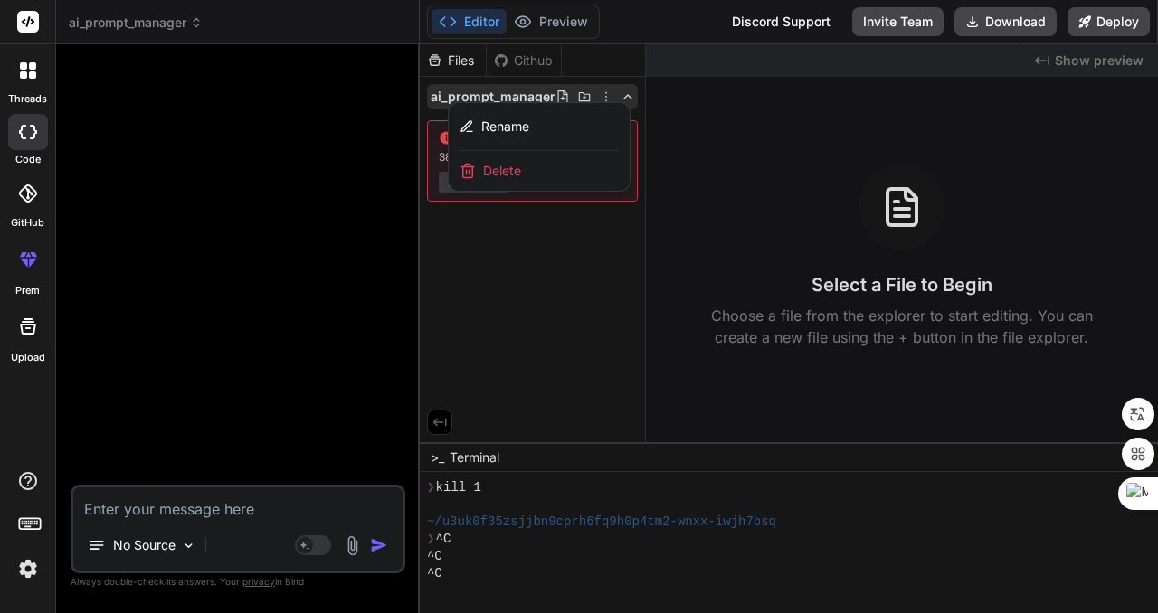
click at [579, 333] on div at bounding box center [789, 328] width 738 height 569
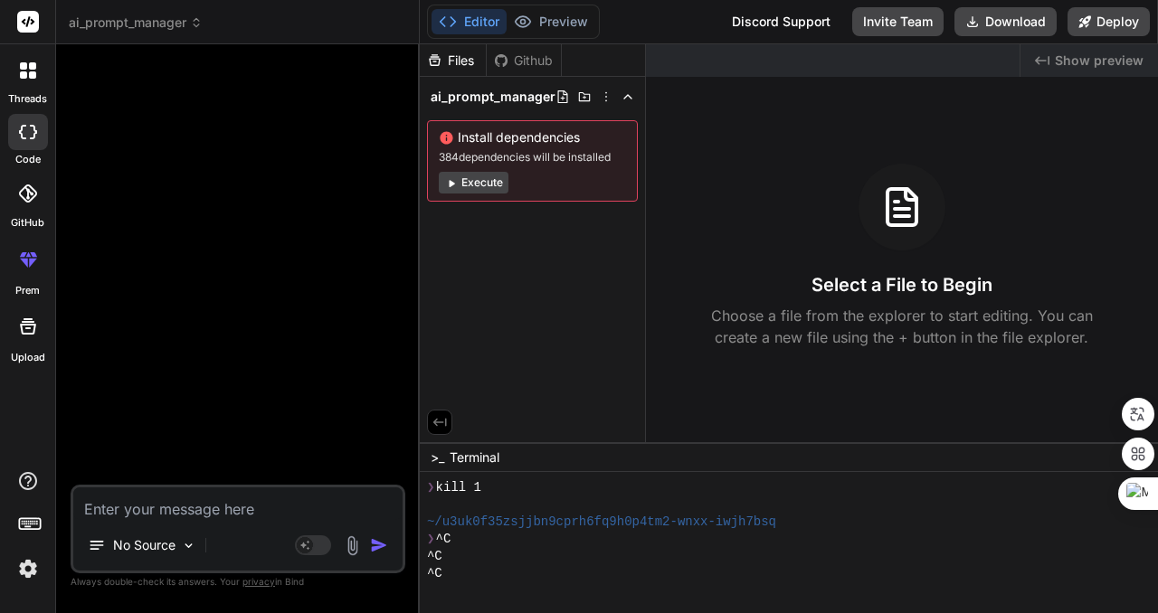
click at [154, 129] on div at bounding box center [239, 272] width 331 height 426
click at [26, 74] on icon at bounding box center [23, 74] width 7 height 7
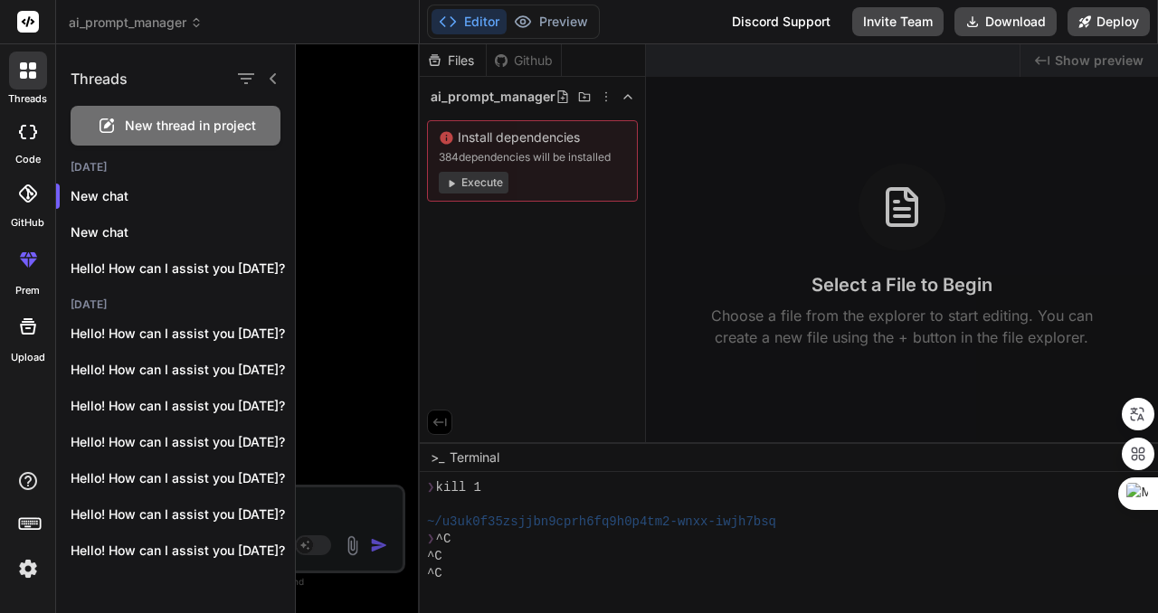
click at [161, 23] on span "ai_prompt_manager" at bounding box center [136, 23] width 134 height 18
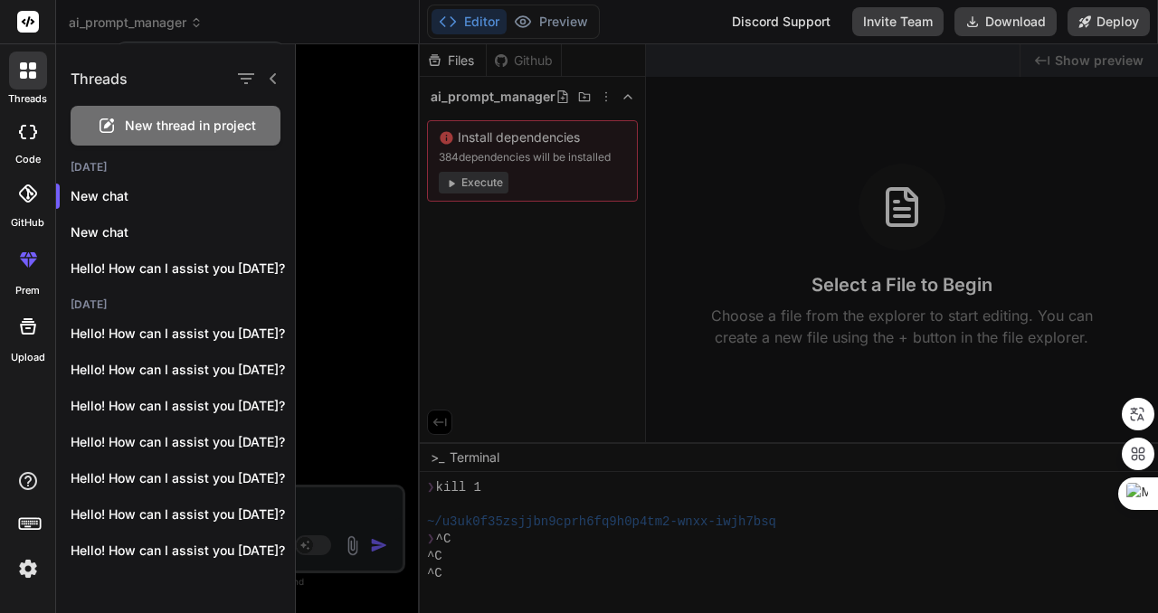
click at [177, 23] on div at bounding box center [579, 306] width 1158 height 613
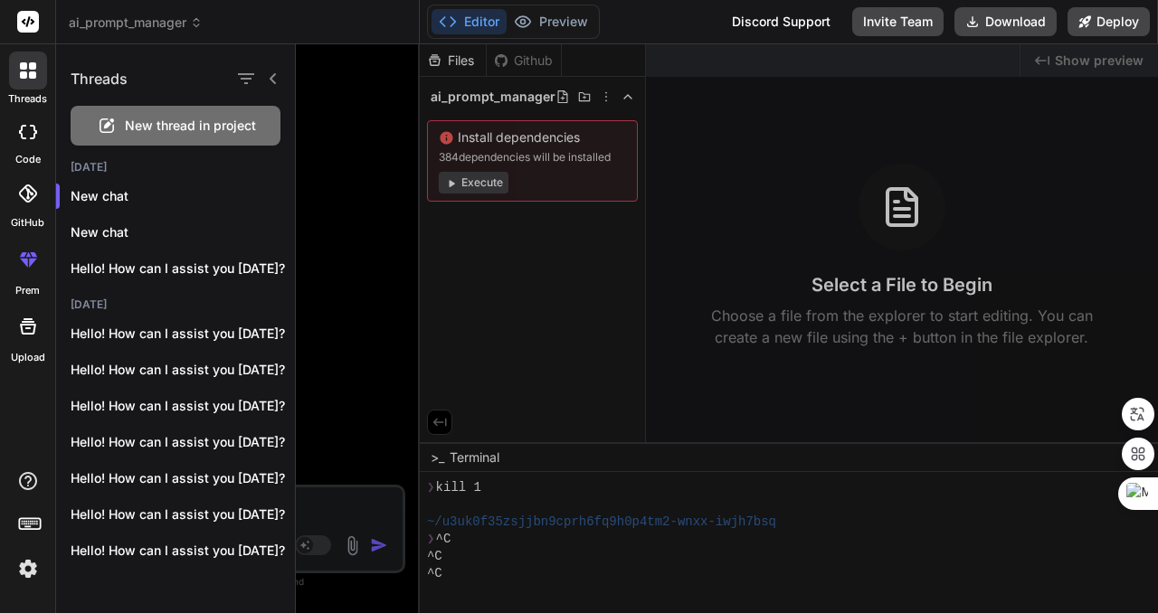
click at [191, 23] on span "ai_prompt_manager" at bounding box center [136, 23] width 134 height 18
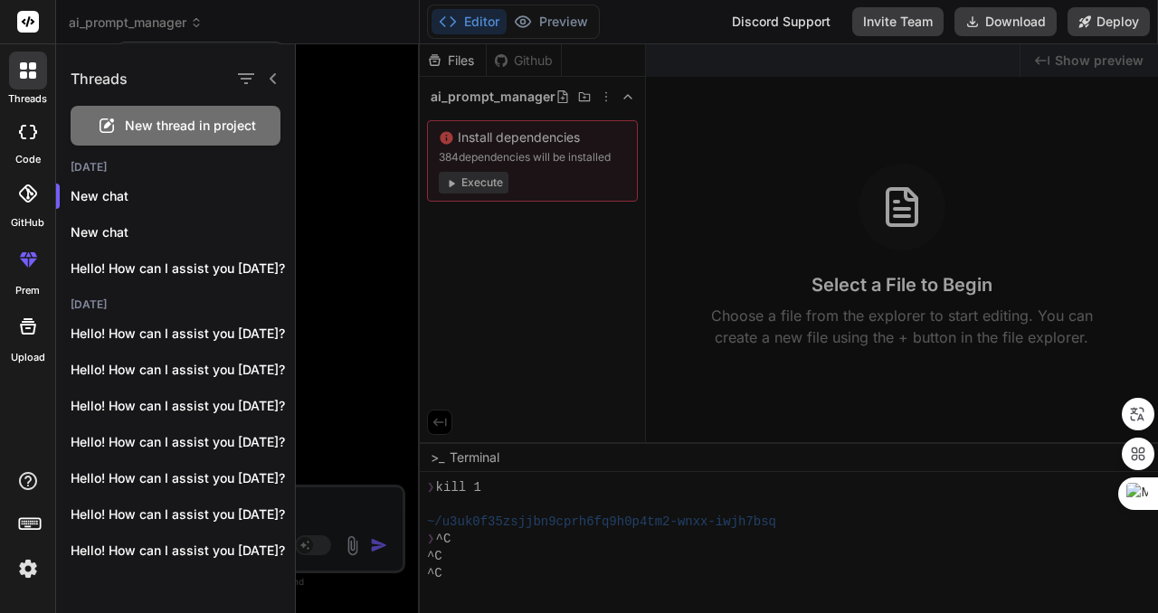
click at [605, 93] on div at bounding box center [727, 328] width 862 height 569
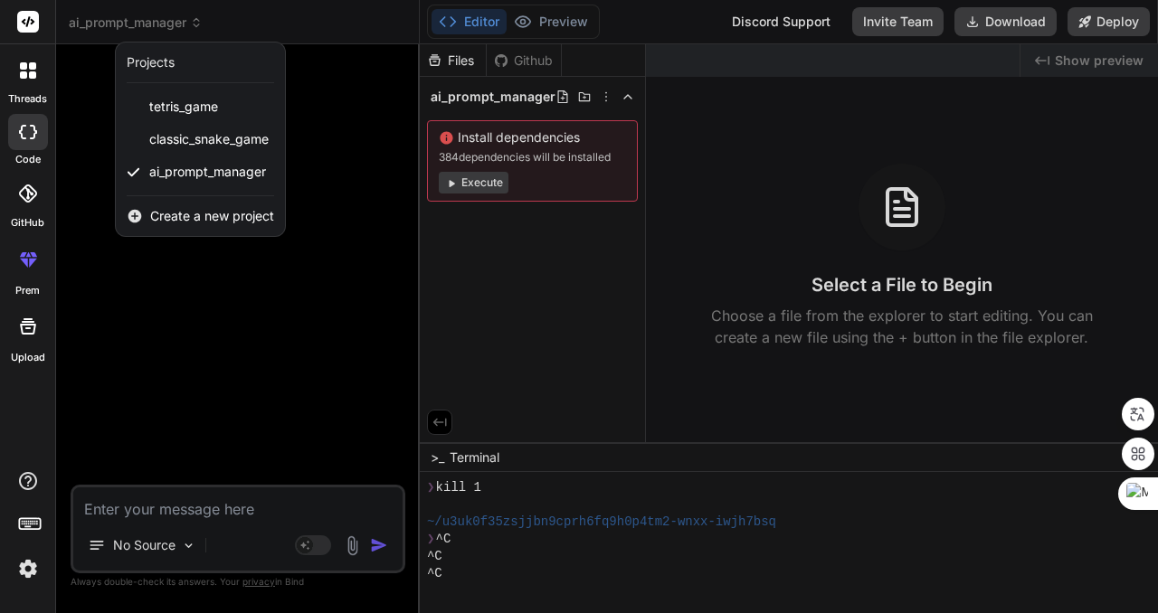
click at [605, 93] on div at bounding box center [579, 306] width 1158 height 613
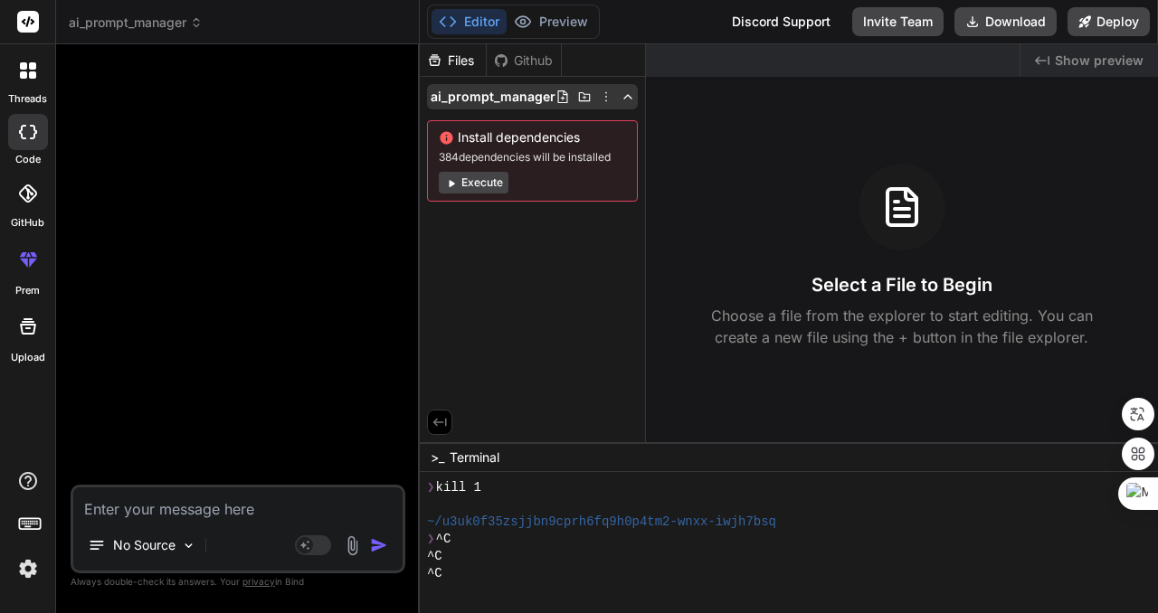
click at [605, 94] on icon at bounding box center [606, 97] width 14 height 14
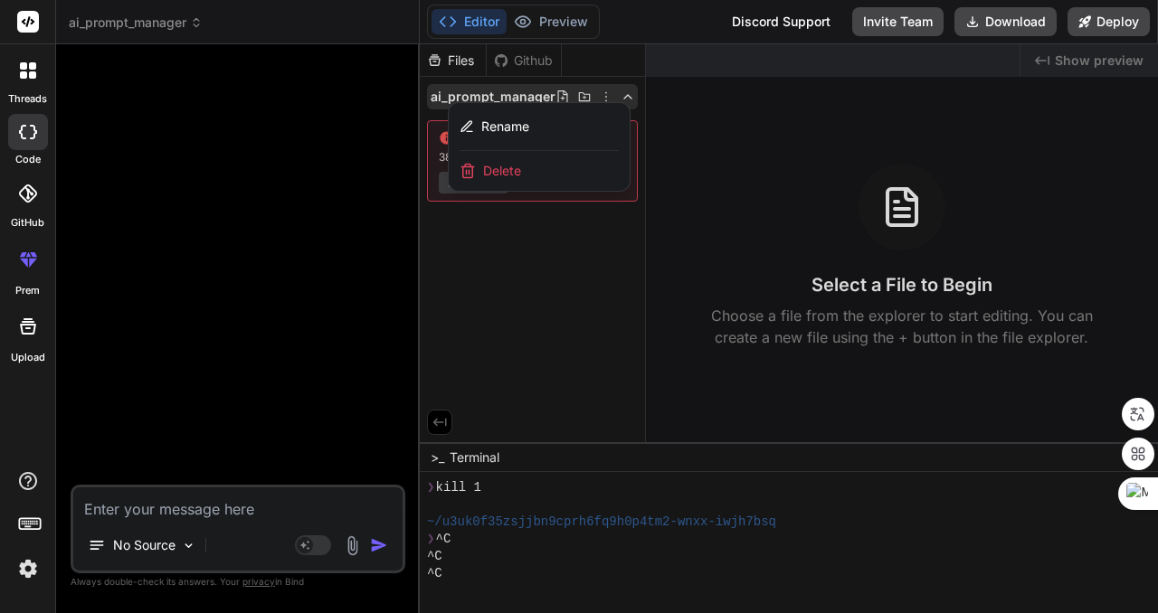
click at [523, 170] on div "Delete" at bounding box center [539, 171] width 181 height 40
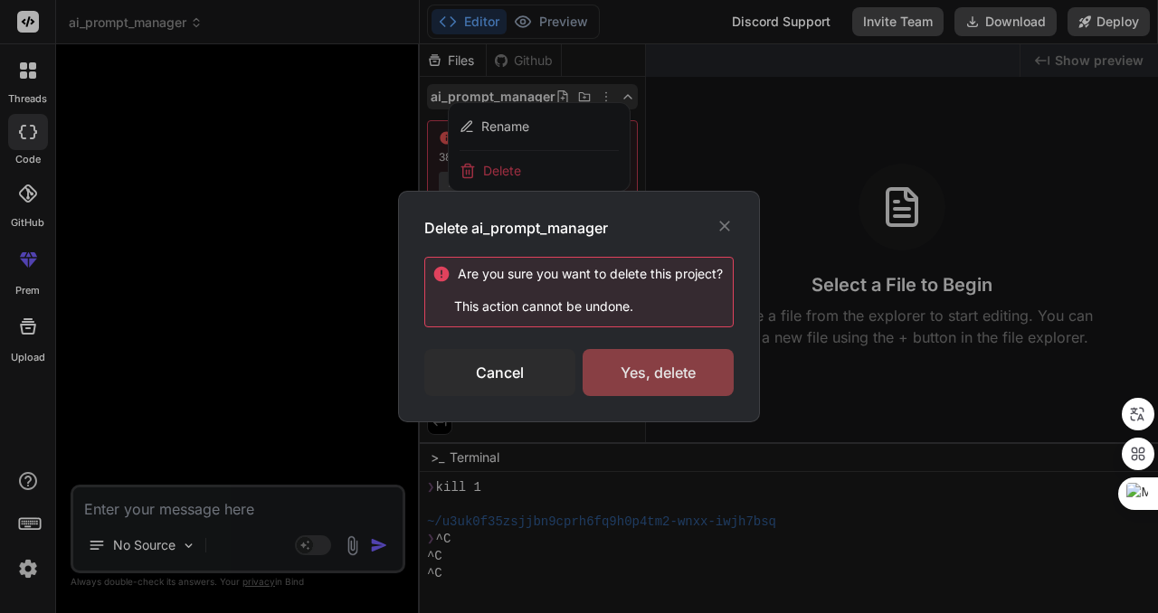
click at [690, 376] on div "Yes, delete" at bounding box center [657, 372] width 151 height 47
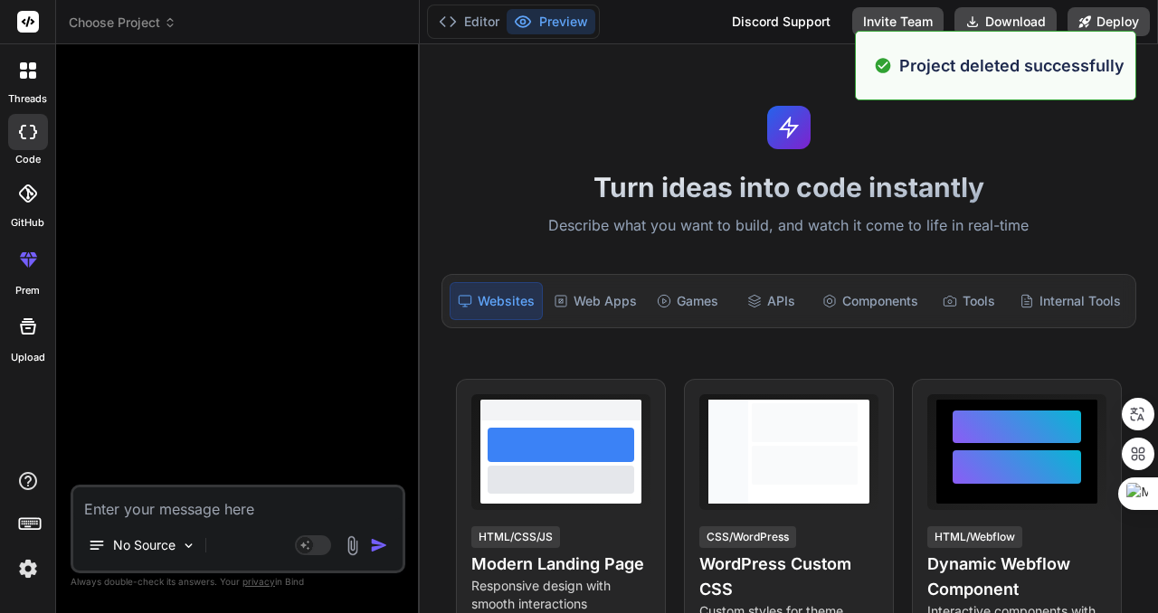
click at [25, 72] on icon at bounding box center [23, 74] width 7 height 7
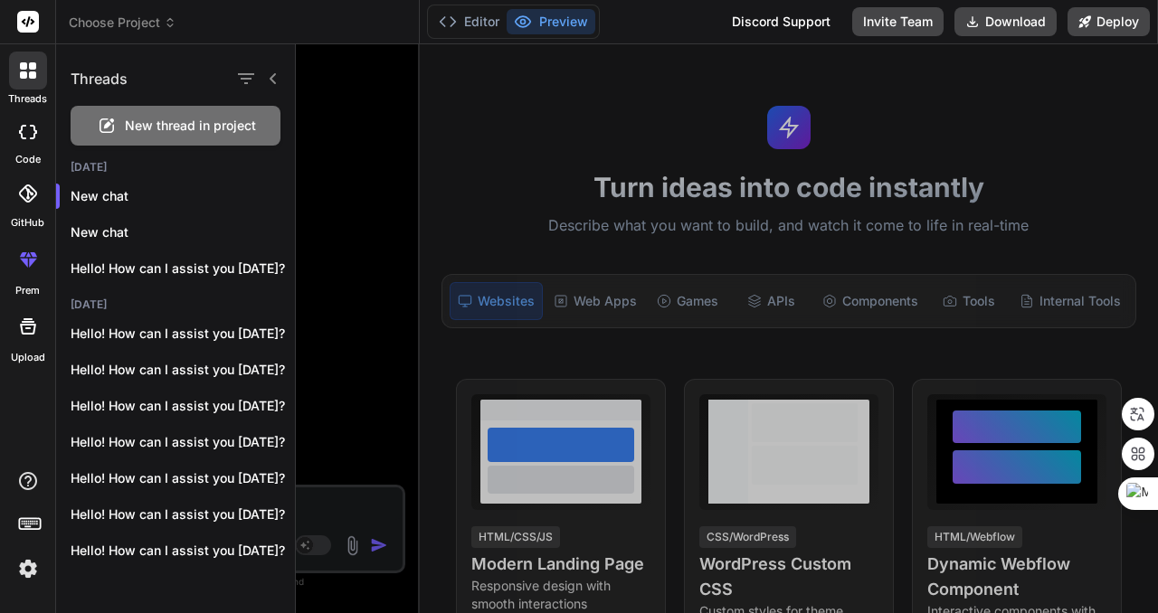
click at [194, 126] on span "New thread in project" at bounding box center [190, 126] width 131 height 18
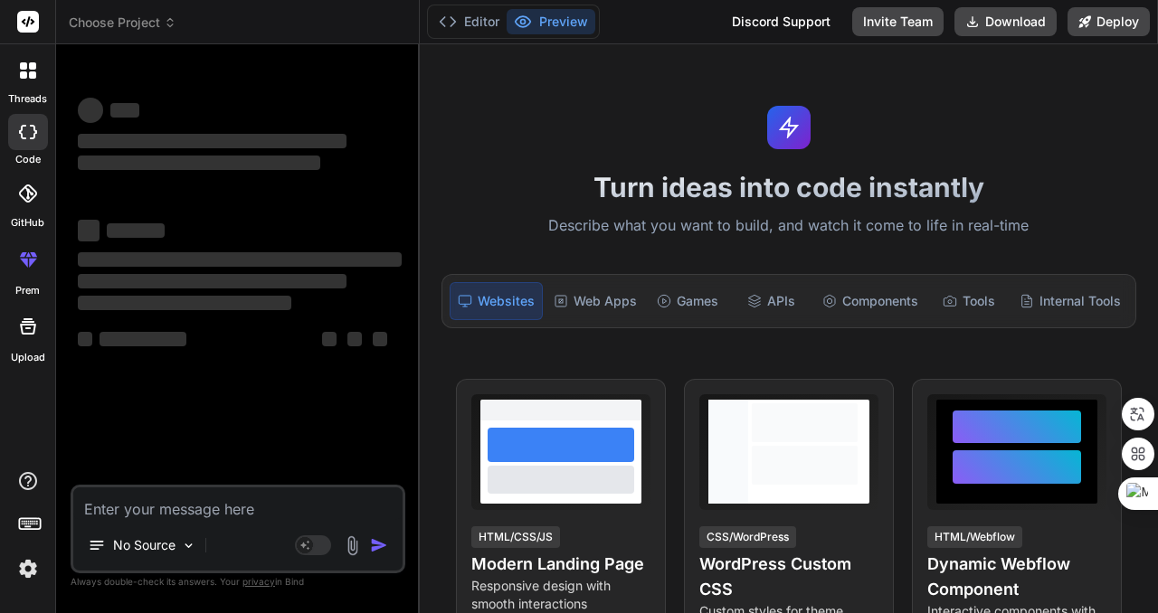
type textarea "x"
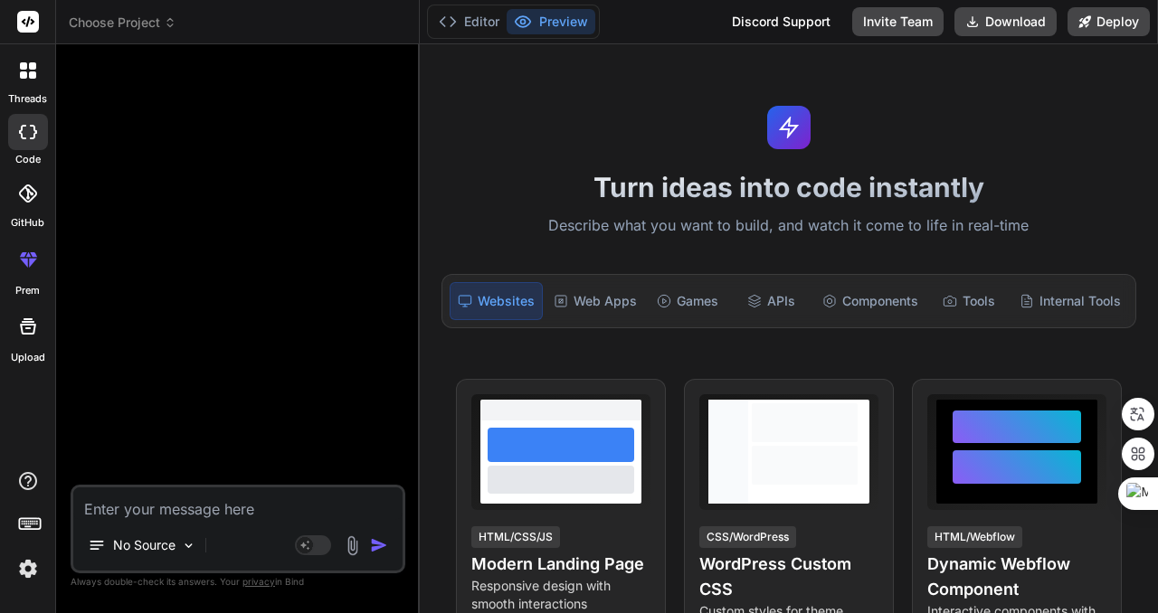
click at [249, 504] on textarea at bounding box center [237, 503] width 329 height 33
paste textarea "I need to create a web application for managing AI conversation prompts. The ap…"
type textarea "I need to create a web application for managing AI conversation prompts. The ap…"
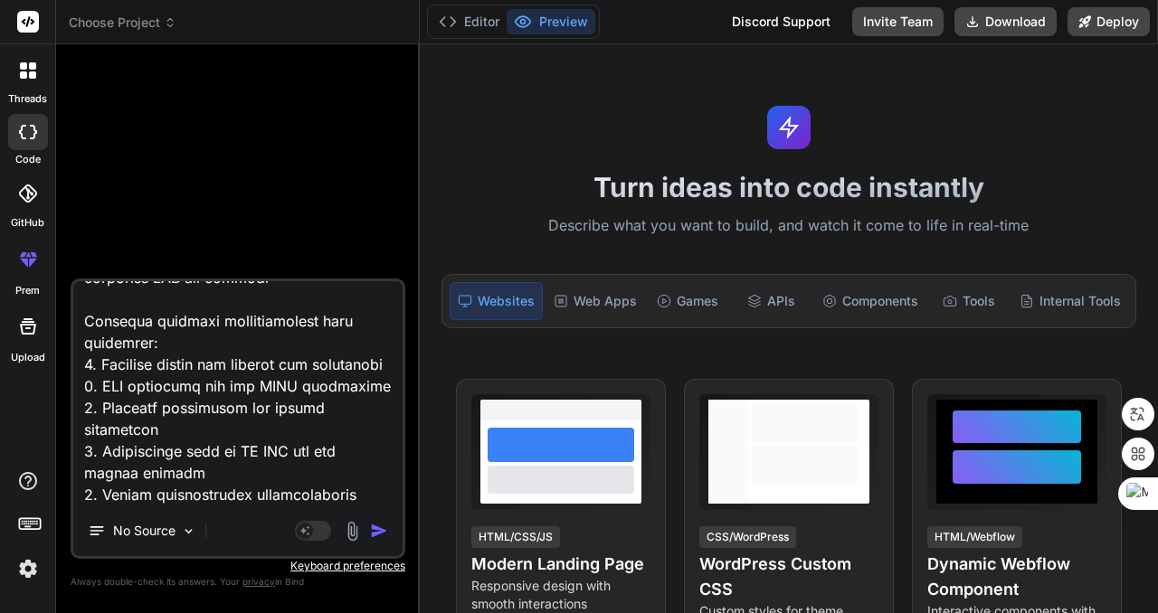
type textarea "x"
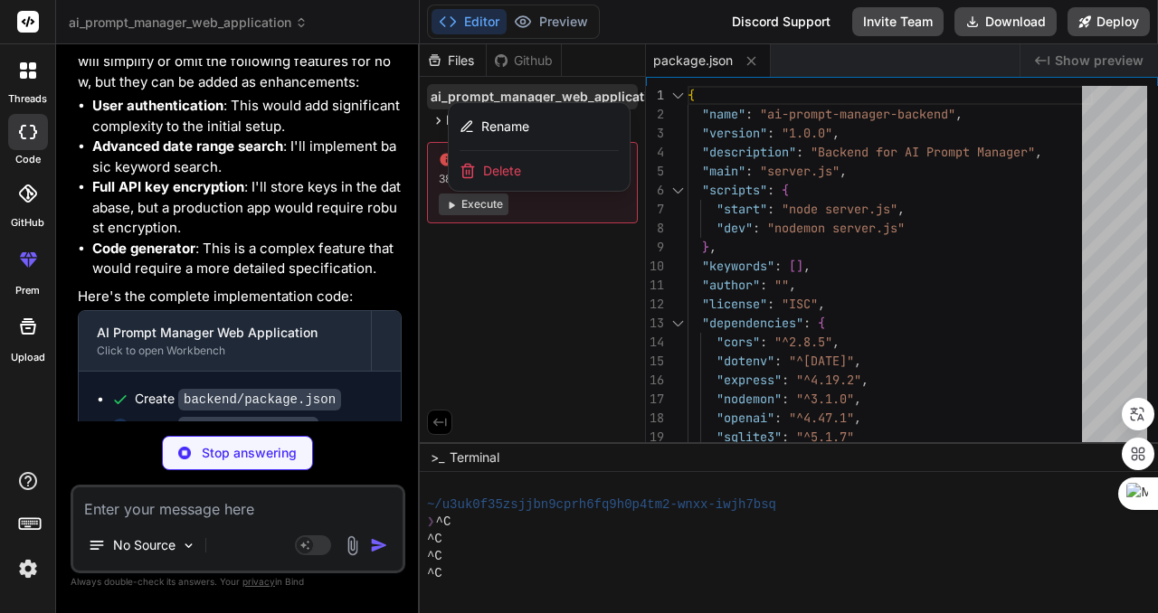
scroll to position [1019, 0]
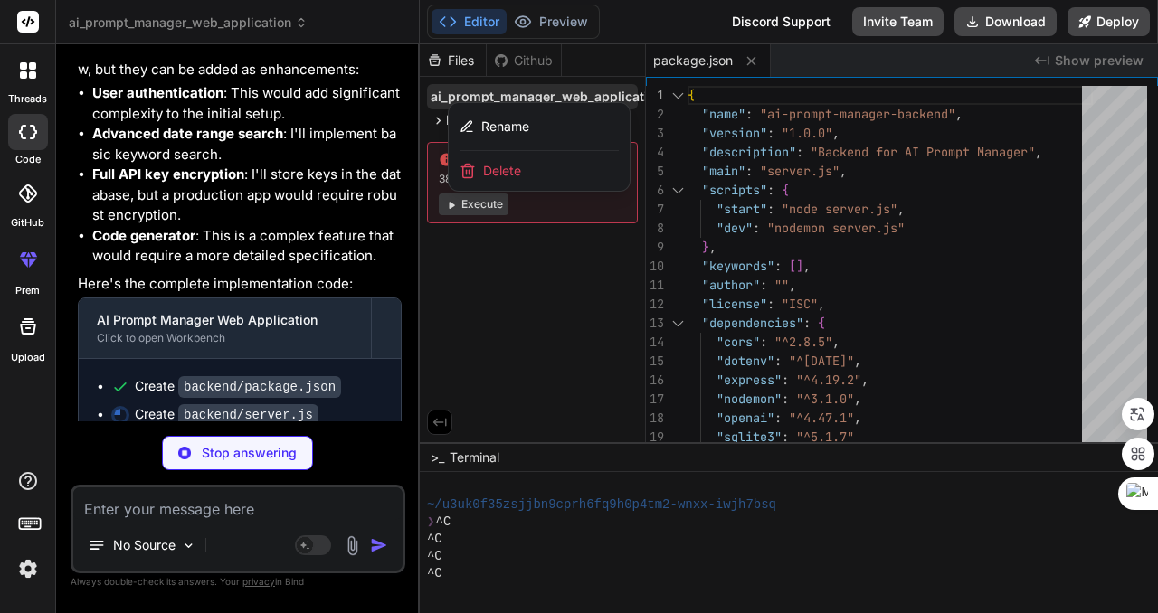
type textarea "x"
type textarea "// Start the server app.listen(port, () => { console.log(`Server running on htt…"
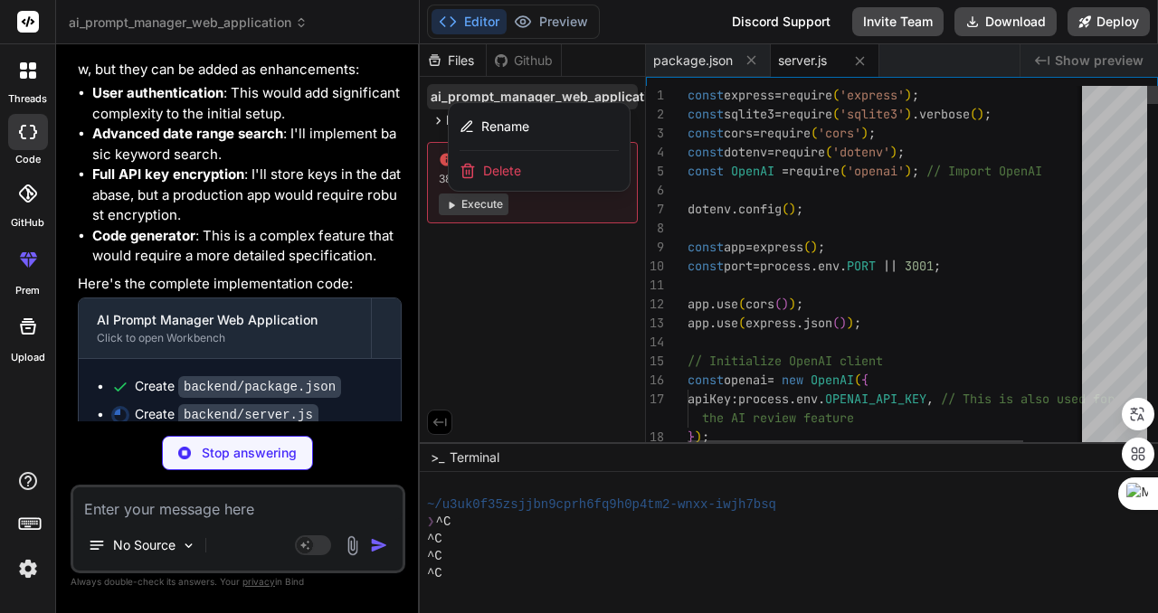
type textarea "x"
type textarea "# This key will be used by the backend for the AI review feature. # You can als…"
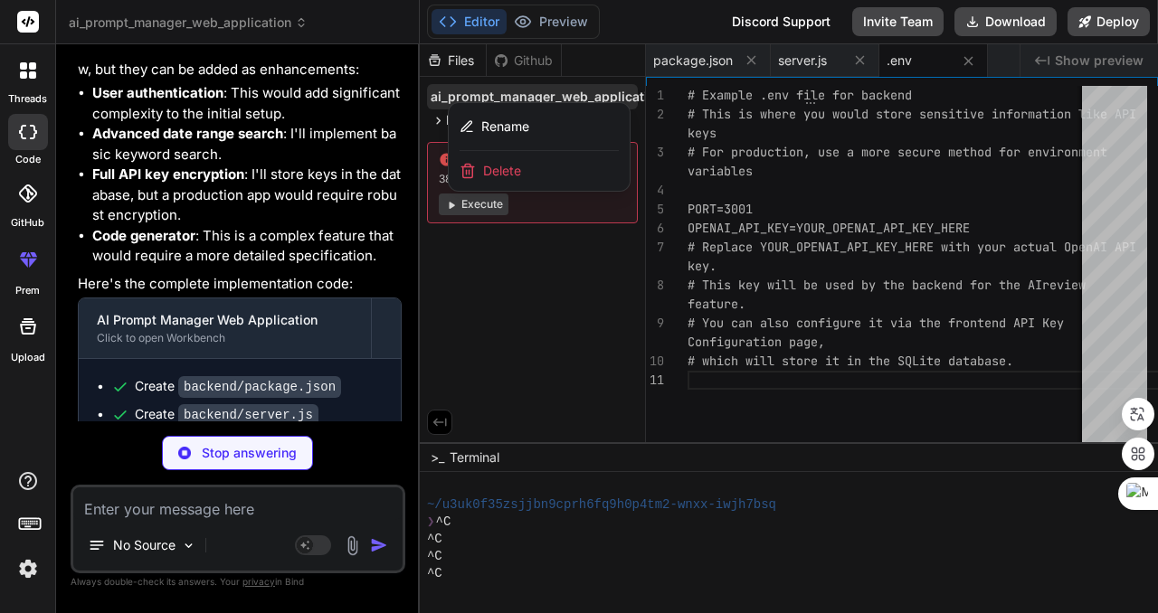
type textarea "x"
type textarea ""@vitejs/plugin-react": "^4.2.1", "eslint": "^8.57.0", "eslint-plugin-react": "…"
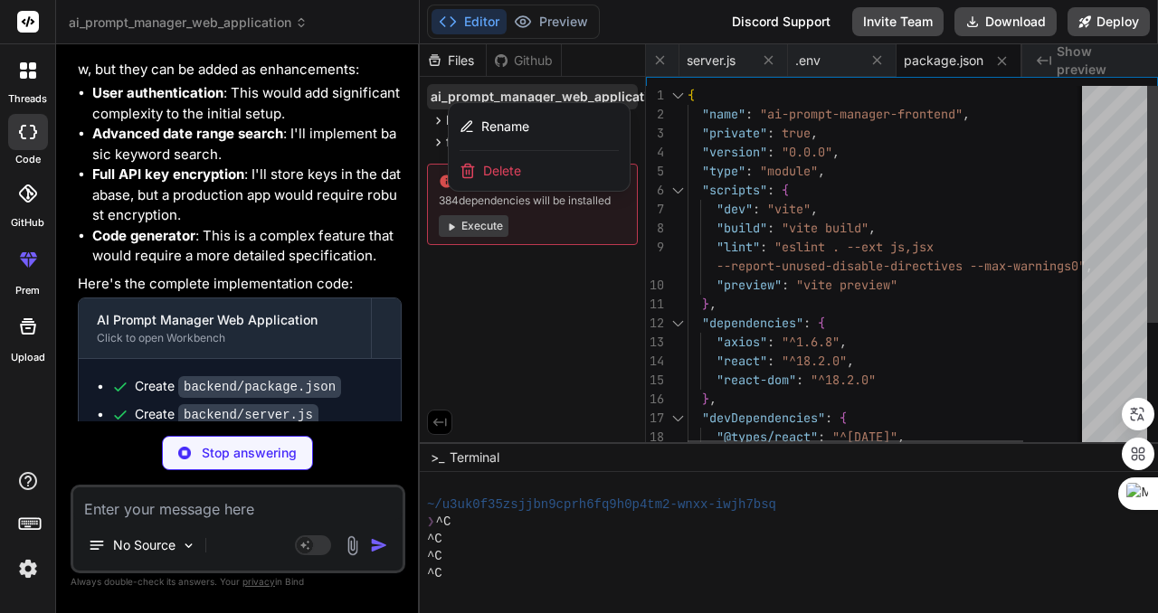
type textarea "x"
type textarea "<div id="root"></div> <script type="module" src="/src/main.jsx"></script> </bod…"
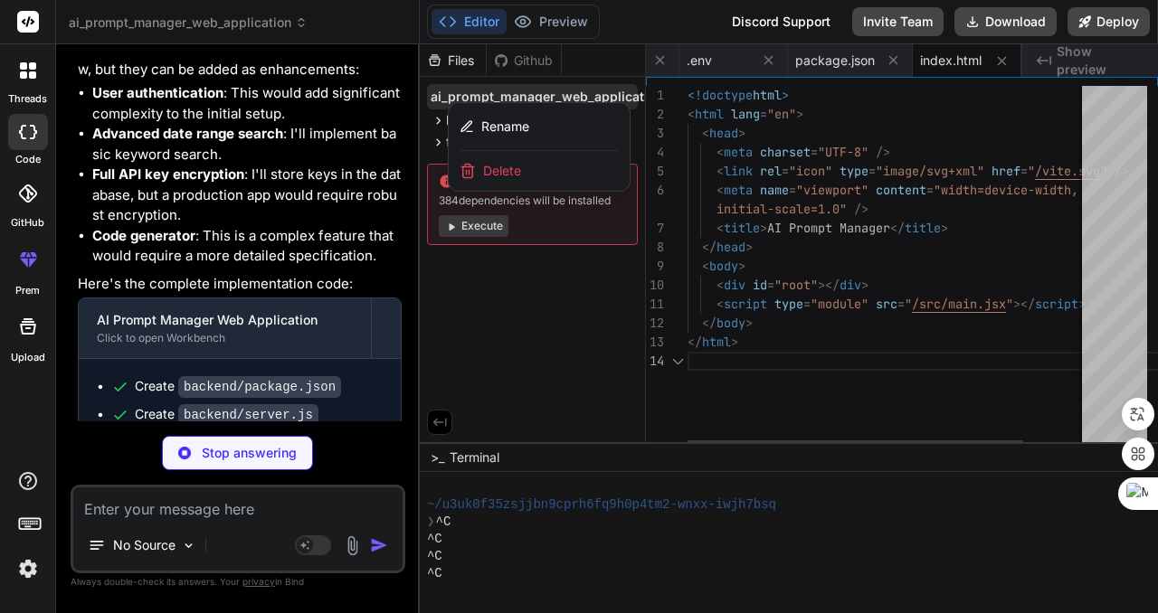
type textarea "x"
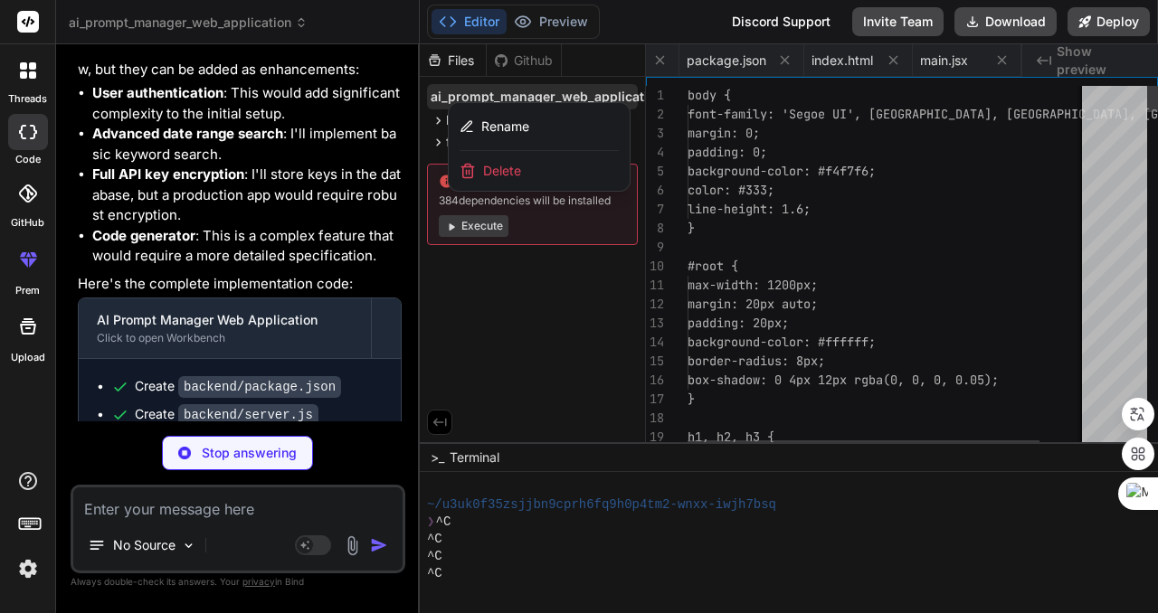
scroll to position [0, 417]
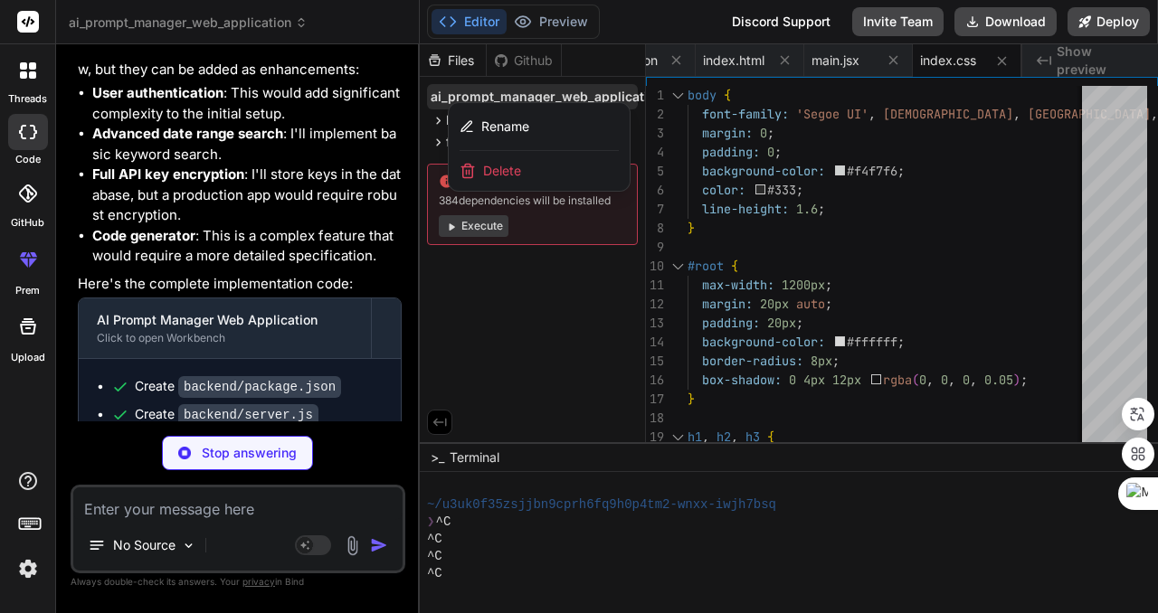
type textarea "x"
type textarea "return [DOMAIN_NAME]('/api-keys', { service_name: serviceName, api_key: apiKey …"
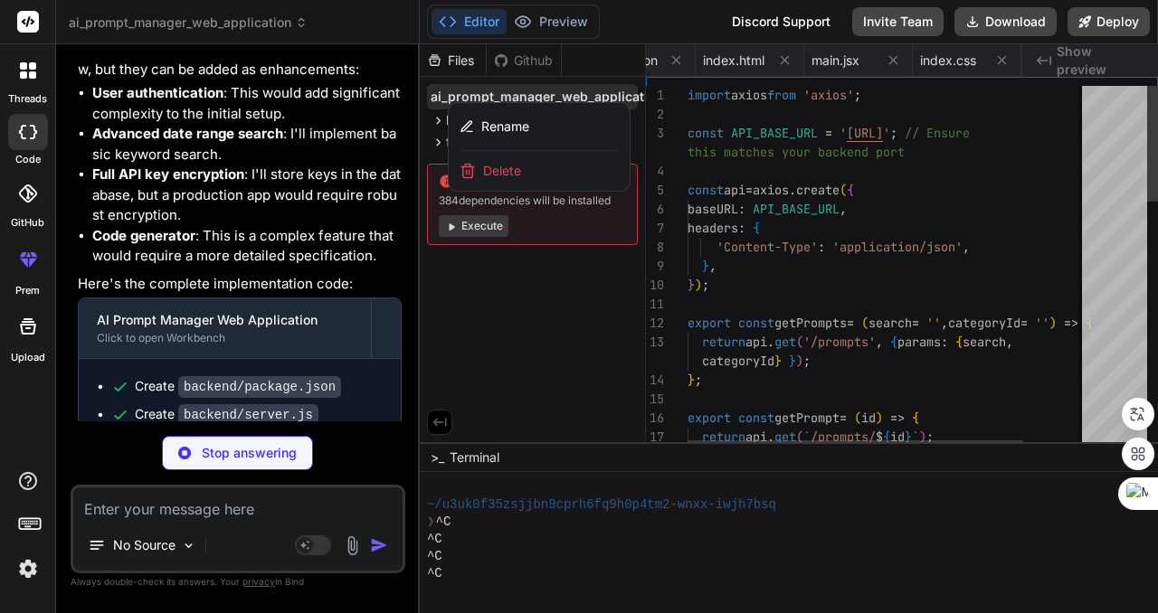
scroll to position [0, 525]
type textarea "x"
type textarea "</ul> </div> </div> </div> ); } export default App;"
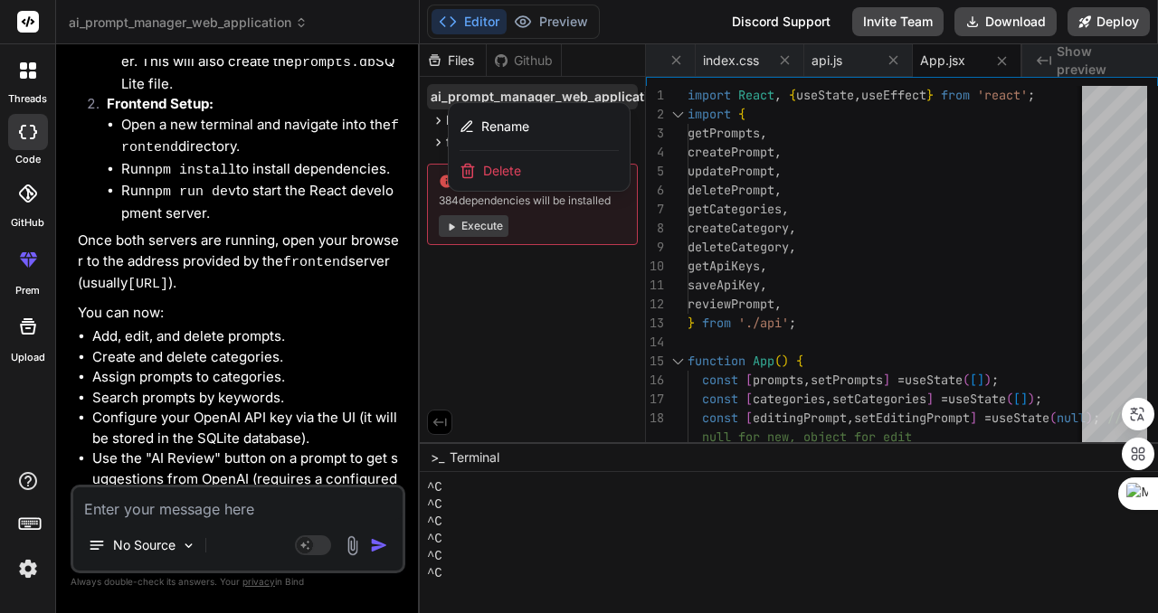
scroll to position [2154, 0]
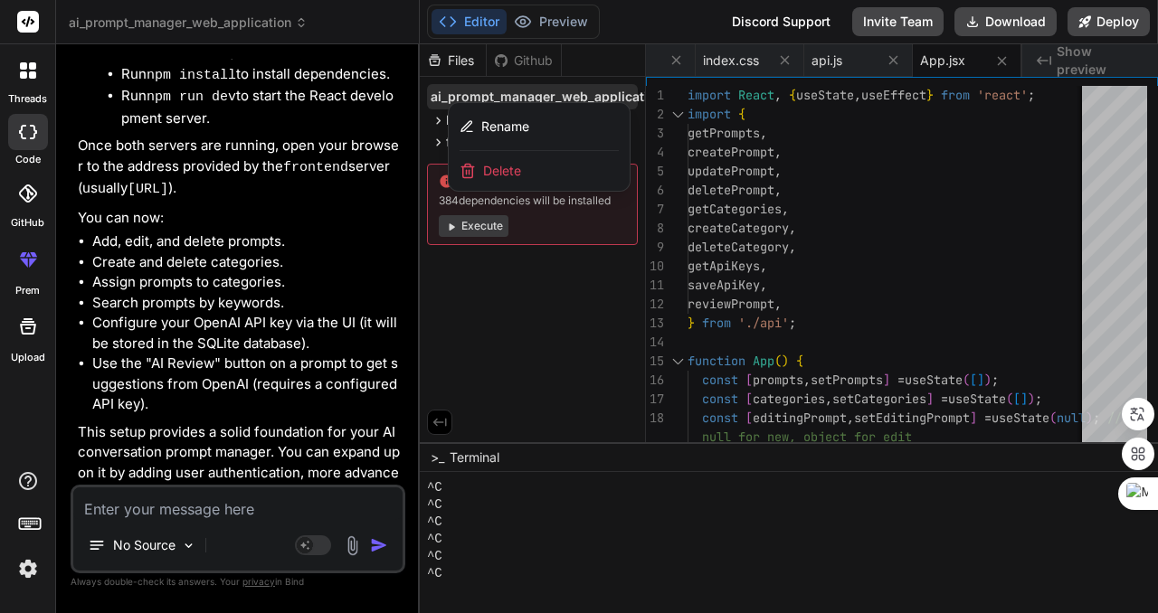
click at [1070, 58] on div at bounding box center [789, 328] width 738 height 569
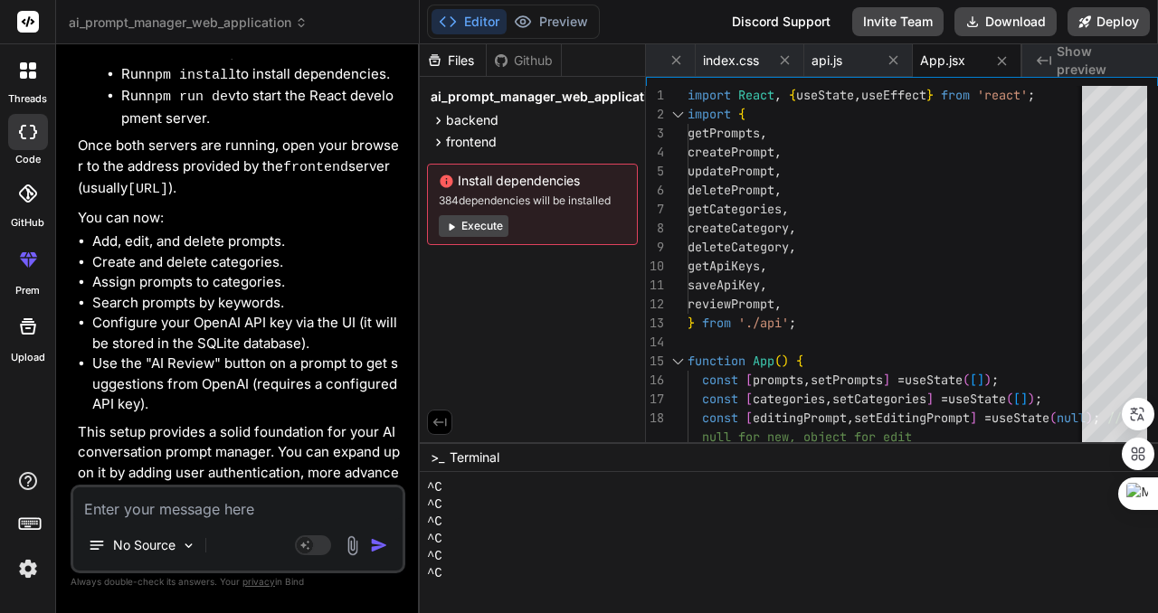
click at [1084, 59] on span "Show preview" at bounding box center [1099, 61] width 87 height 36
click at [493, 222] on button "Execute" at bounding box center [474, 226] width 70 height 22
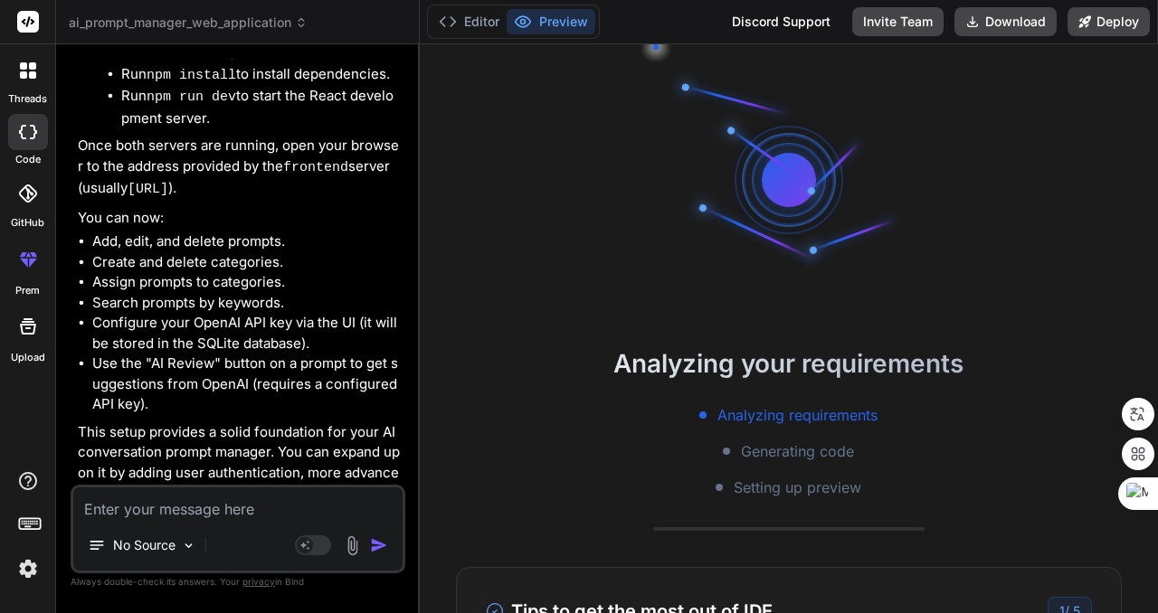
scroll to position [361, 0]
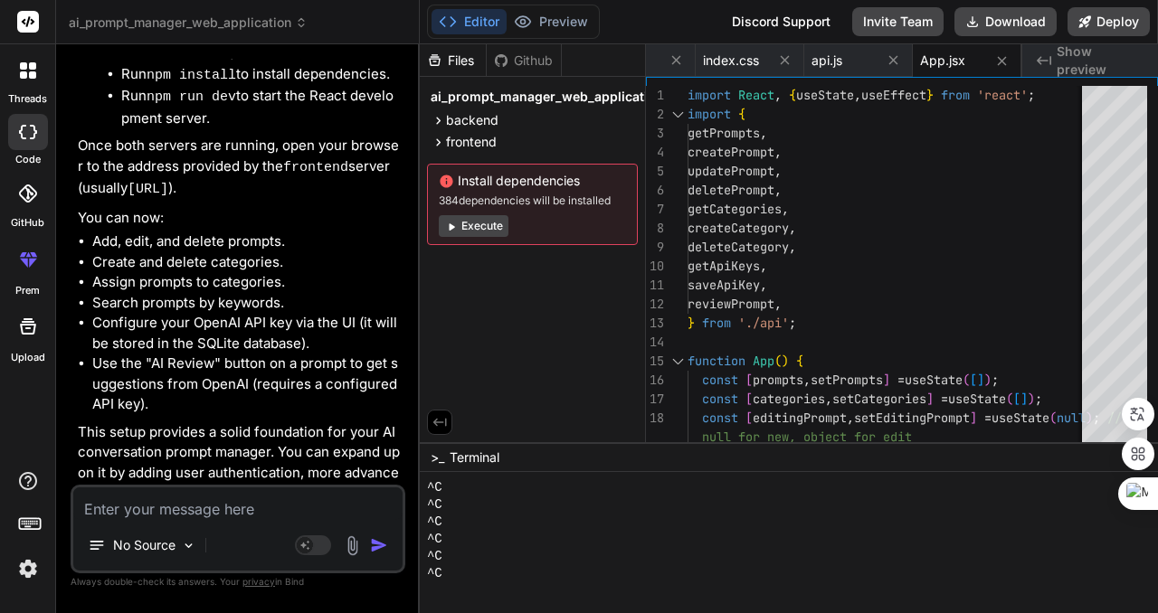
click at [1068, 64] on span "Show preview" at bounding box center [1099, 61] width 87 height 36
click at [475, 228] on button "Execute" at bounding box center [474, 226] width 70 height 22
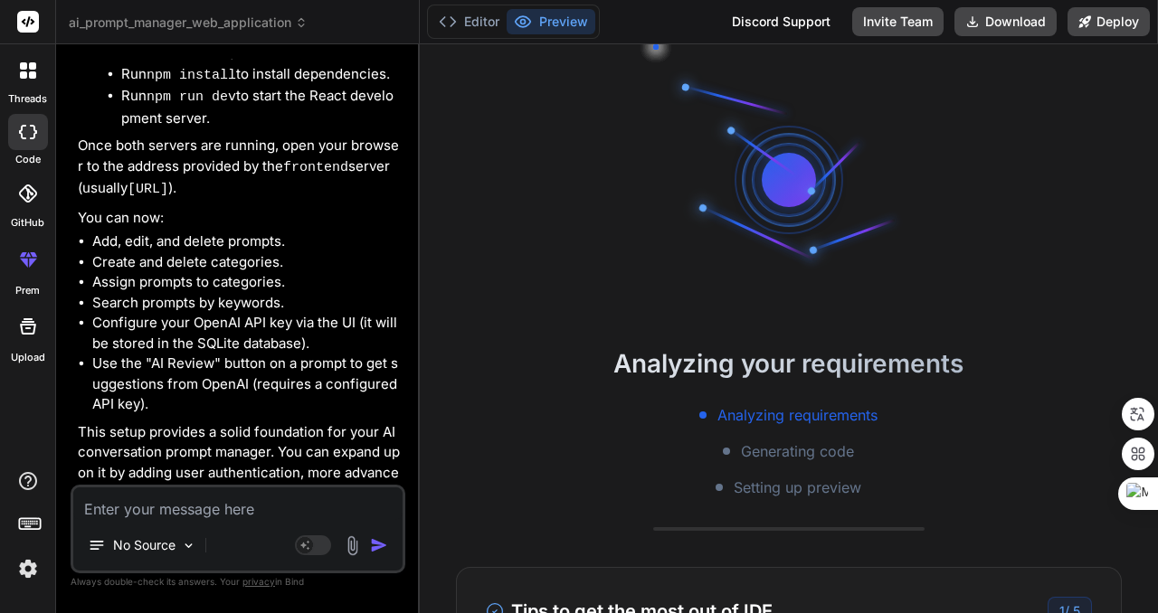
scroll to position [378, 0]
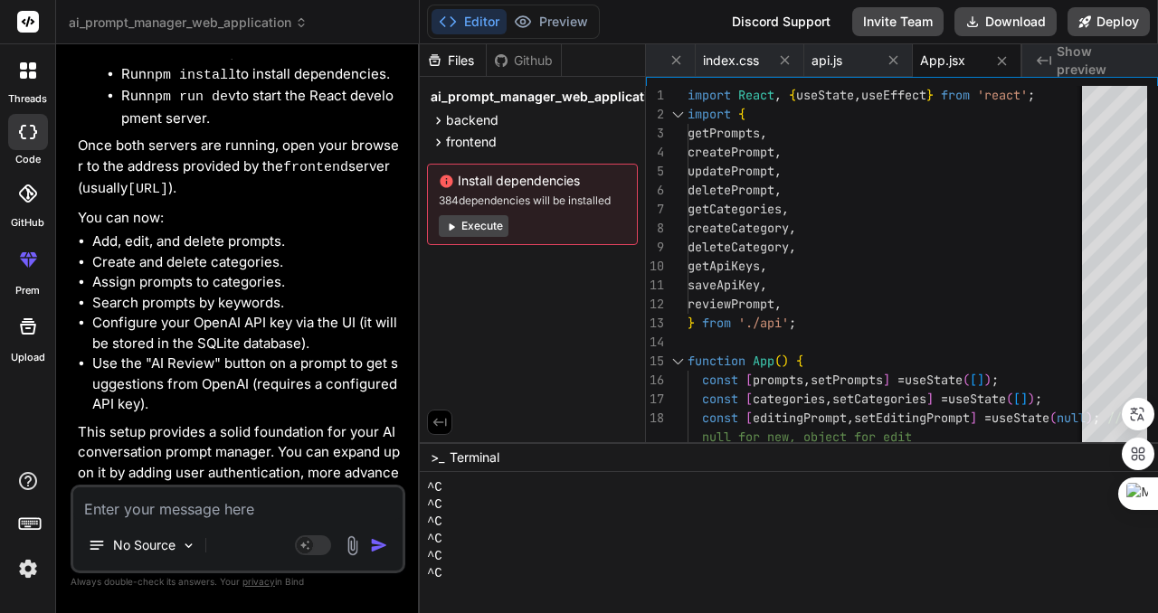
click at [476, 227] on button "Execute" at bounding box center [474, 226] width 70 height 22
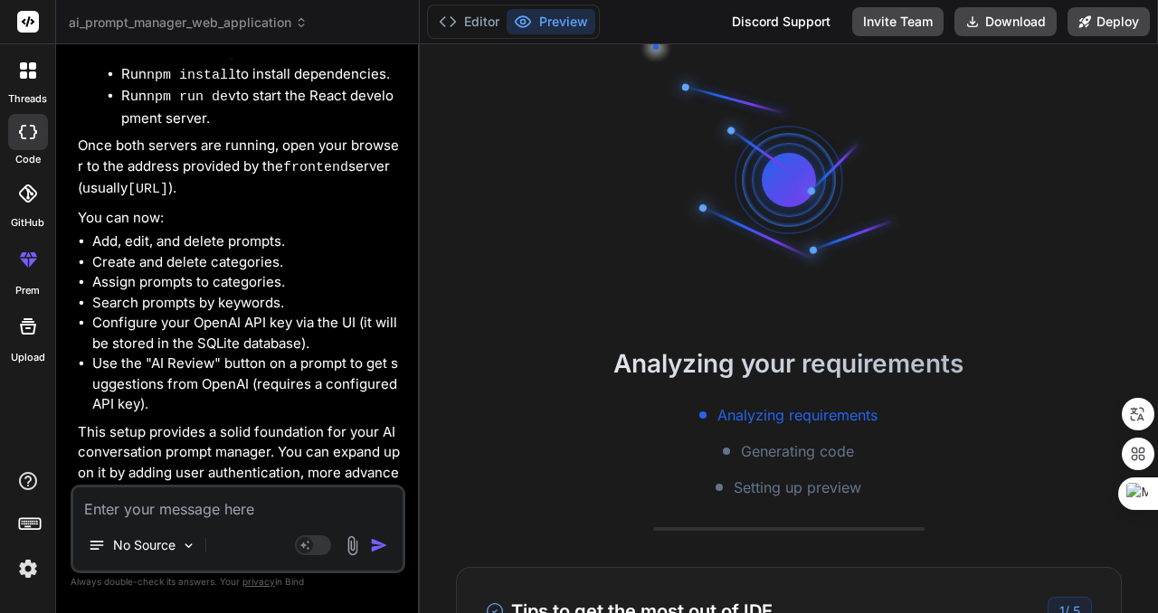
type textarea "x"
